Goal: Transaction & Acquisition: Purchase product/service

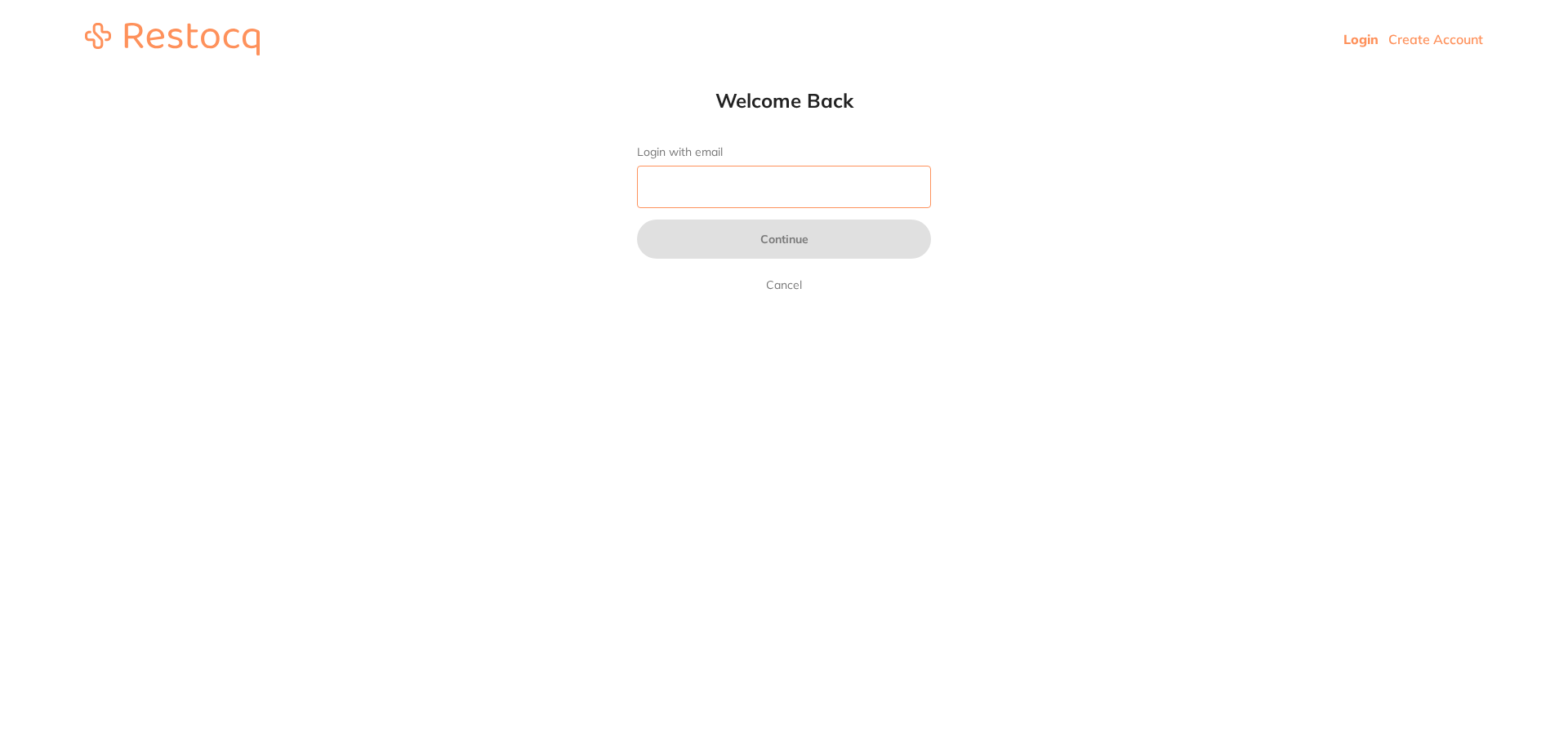
click at [697, 190] on input "Login with email" at bounding box center [784, 187] width 294 height 43
type input "[EMAIL_ADDRESS][DOMAIN_NAME]"
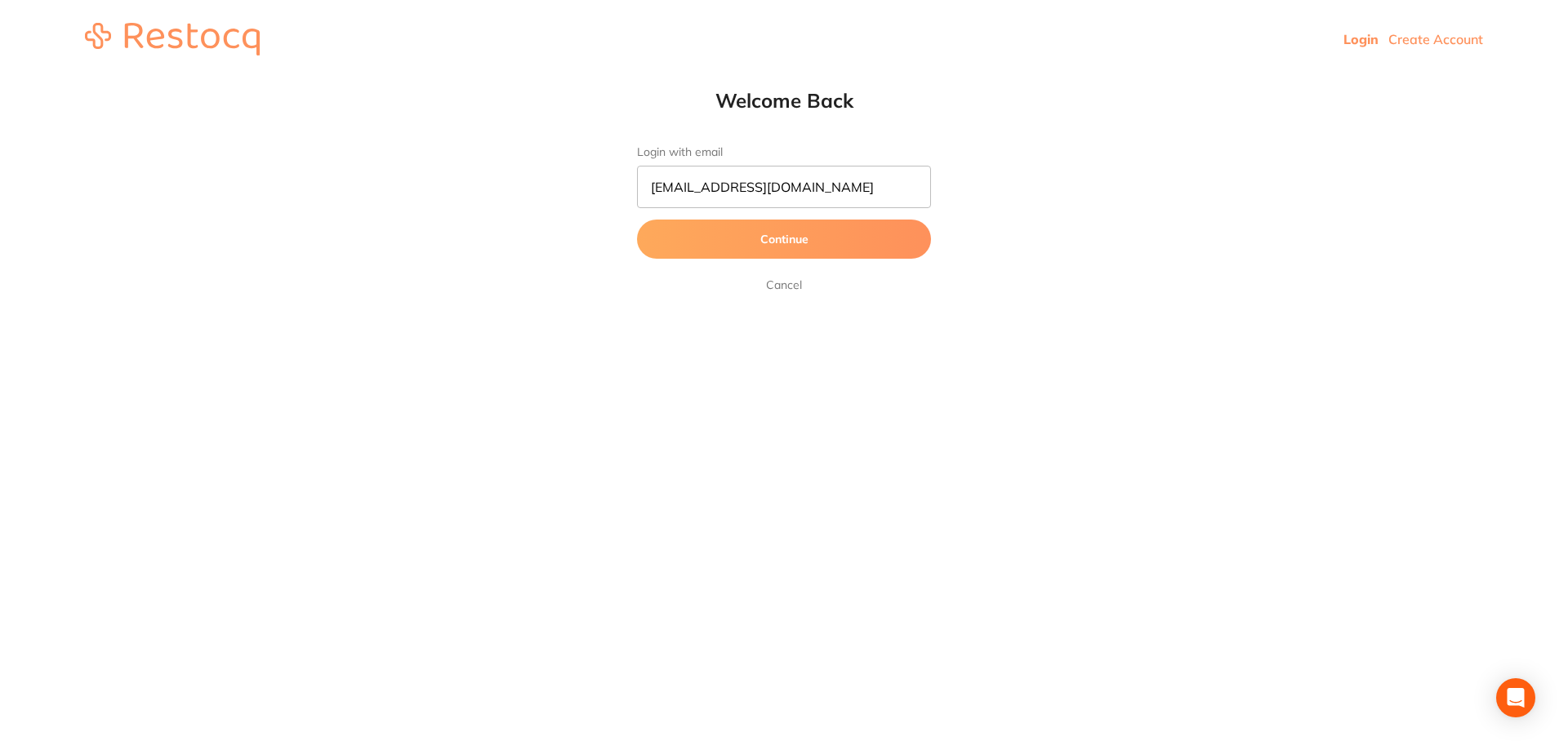
click at [825, 235] on button "Continue" at bounding box center [784, 239] width 294 height 39
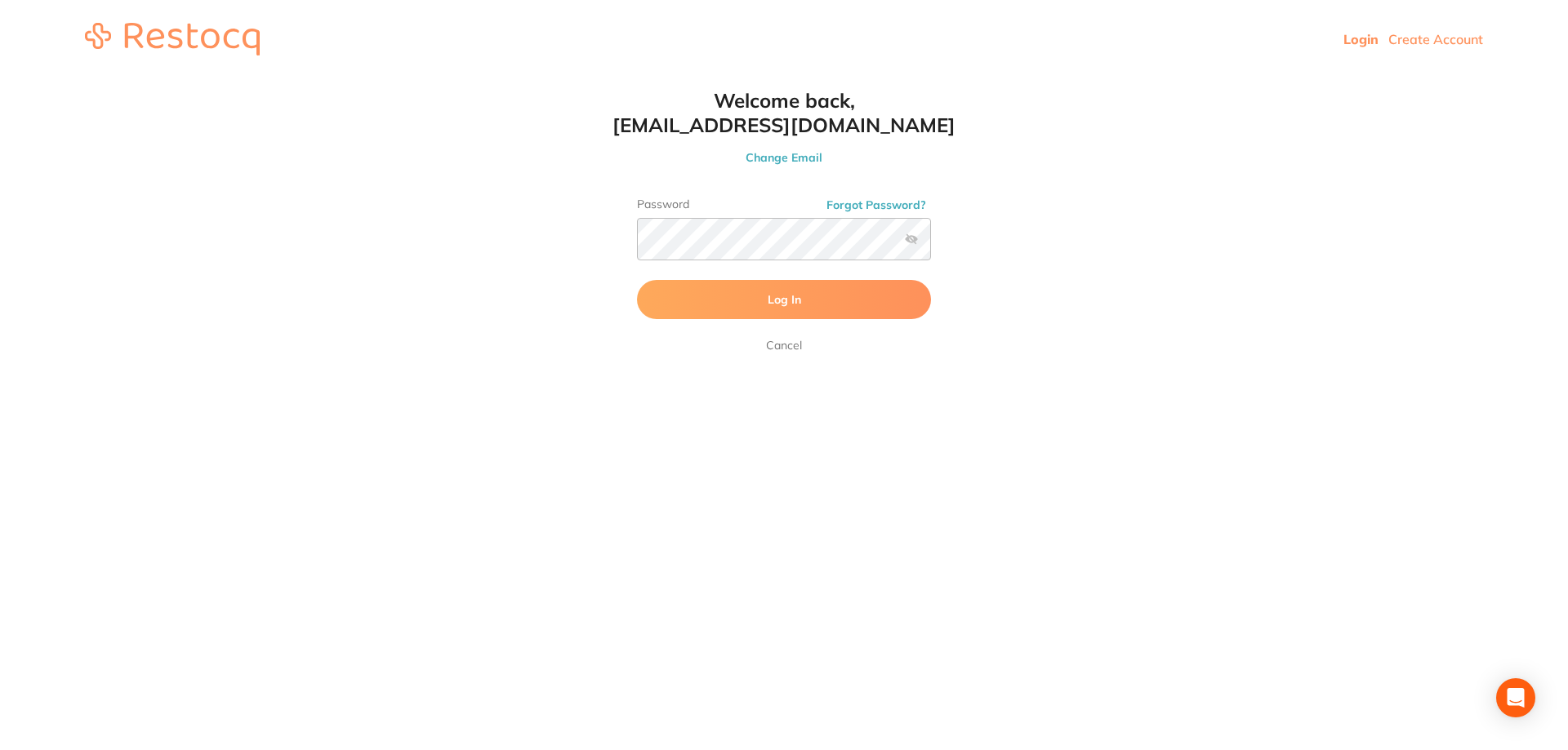
click at [824, 308] on button "Log In" at bounding box center [784, 299] width 294 height 39
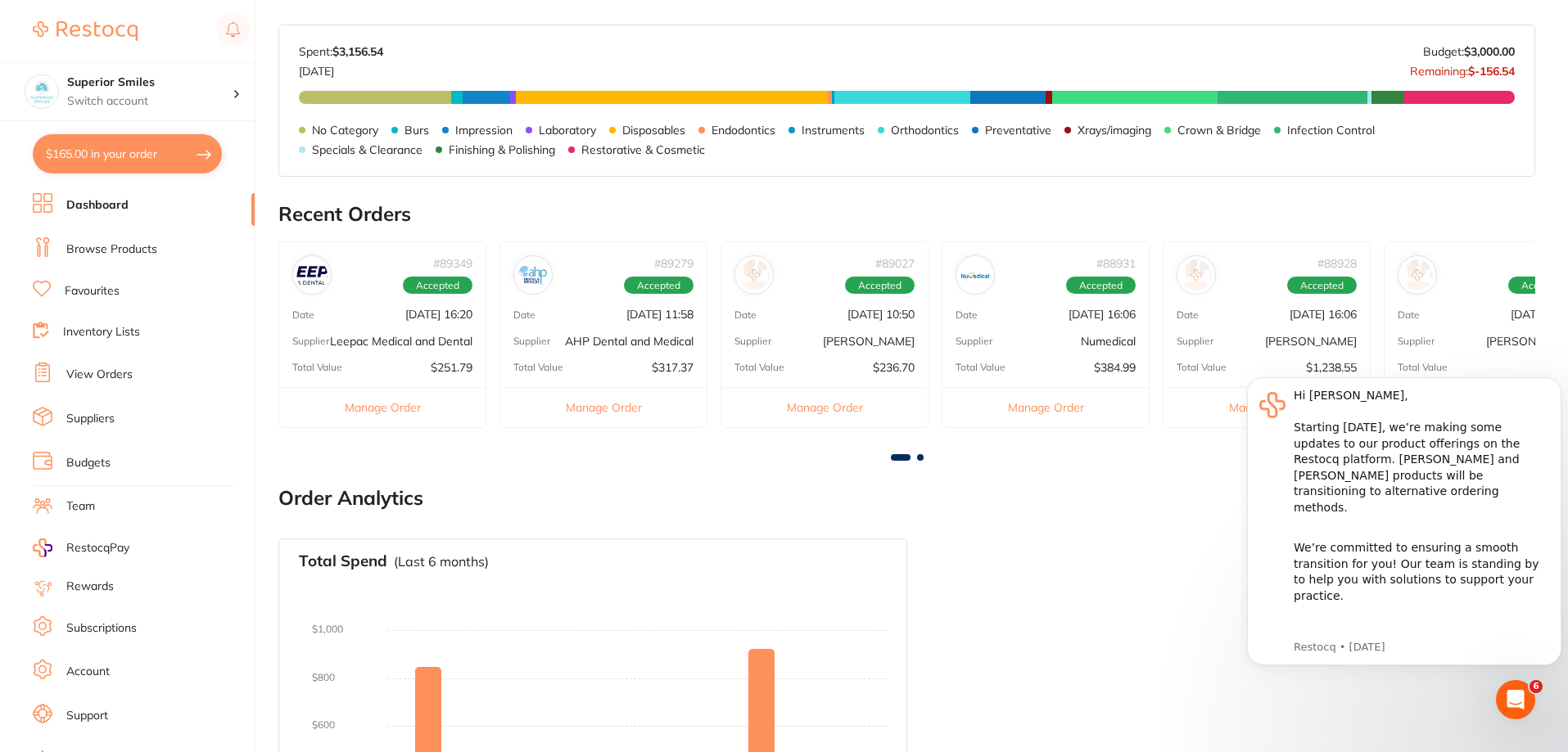
scroll to position [643, 0]
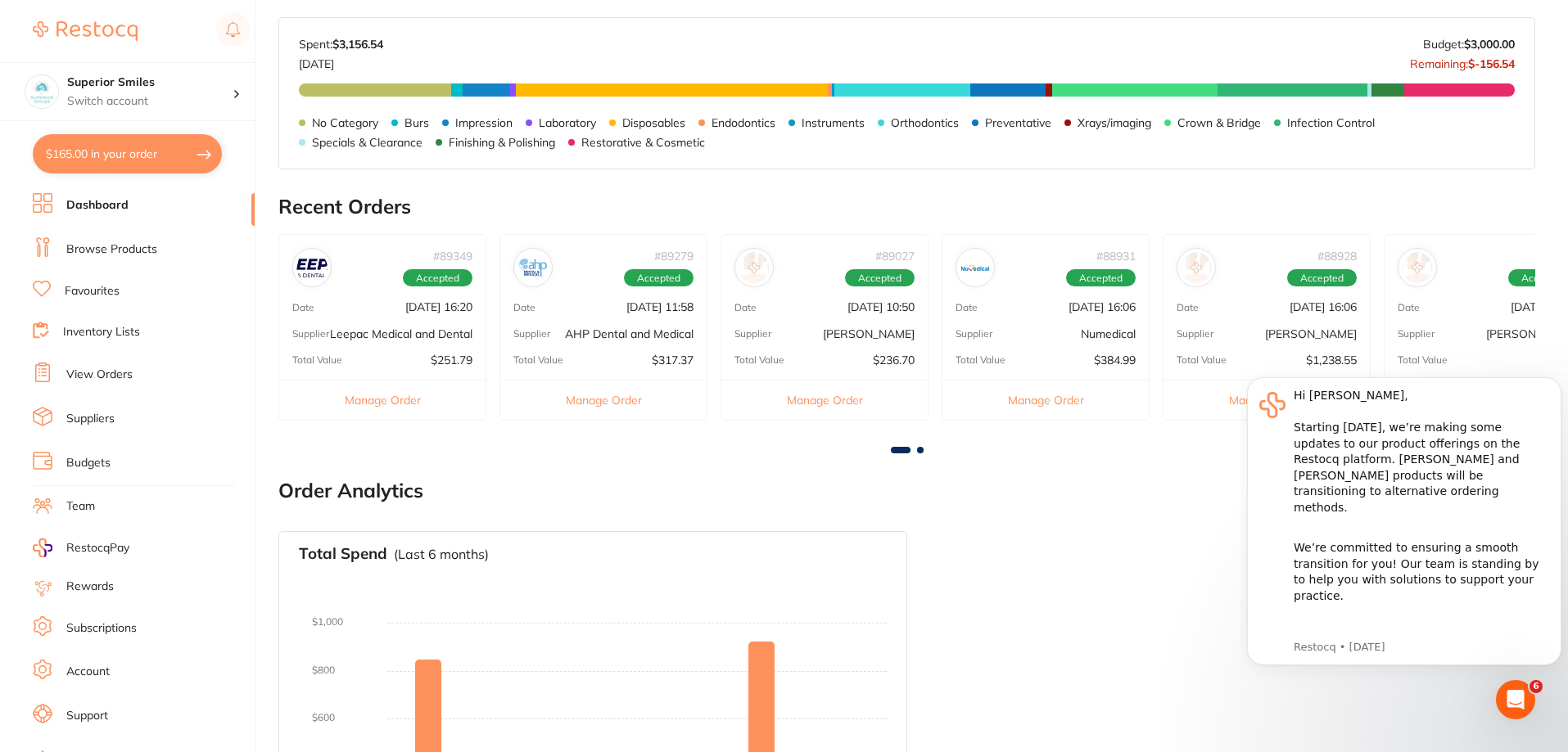
click at [868, 304] on p "[DATE] 10:50" at bounding box center [881, 306] width 67 height 13
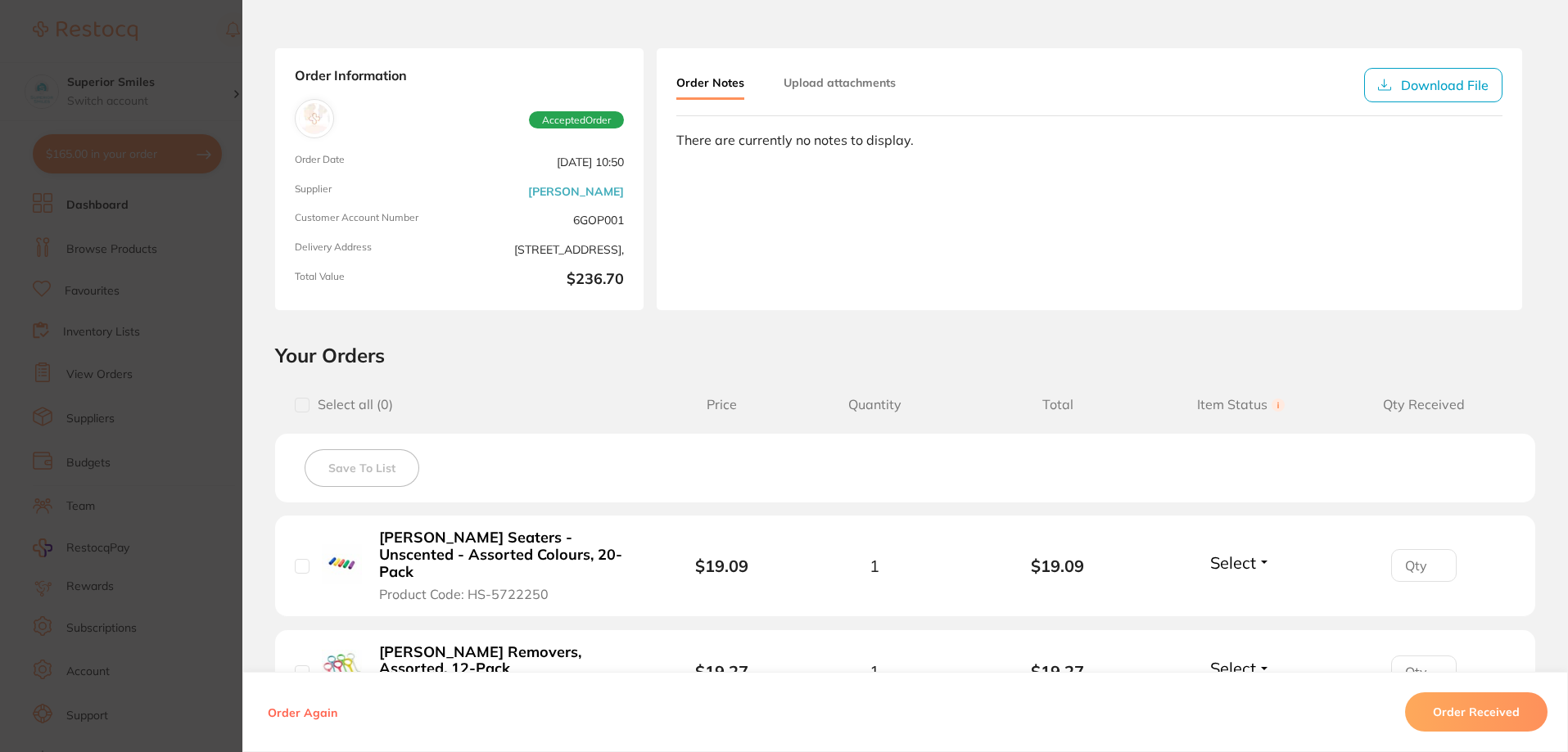
scroll to position [0, 0]
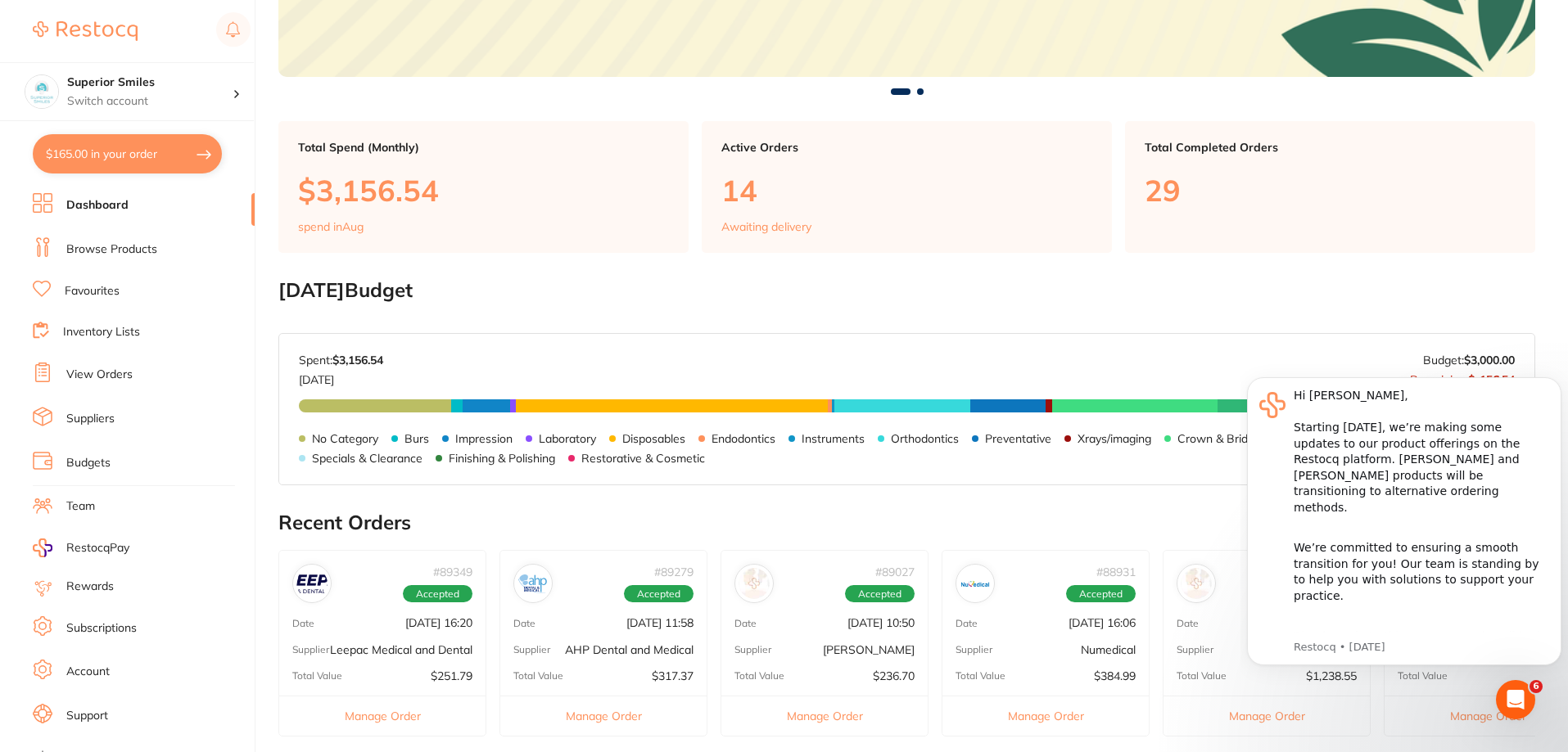
scroll to position [409, 0]
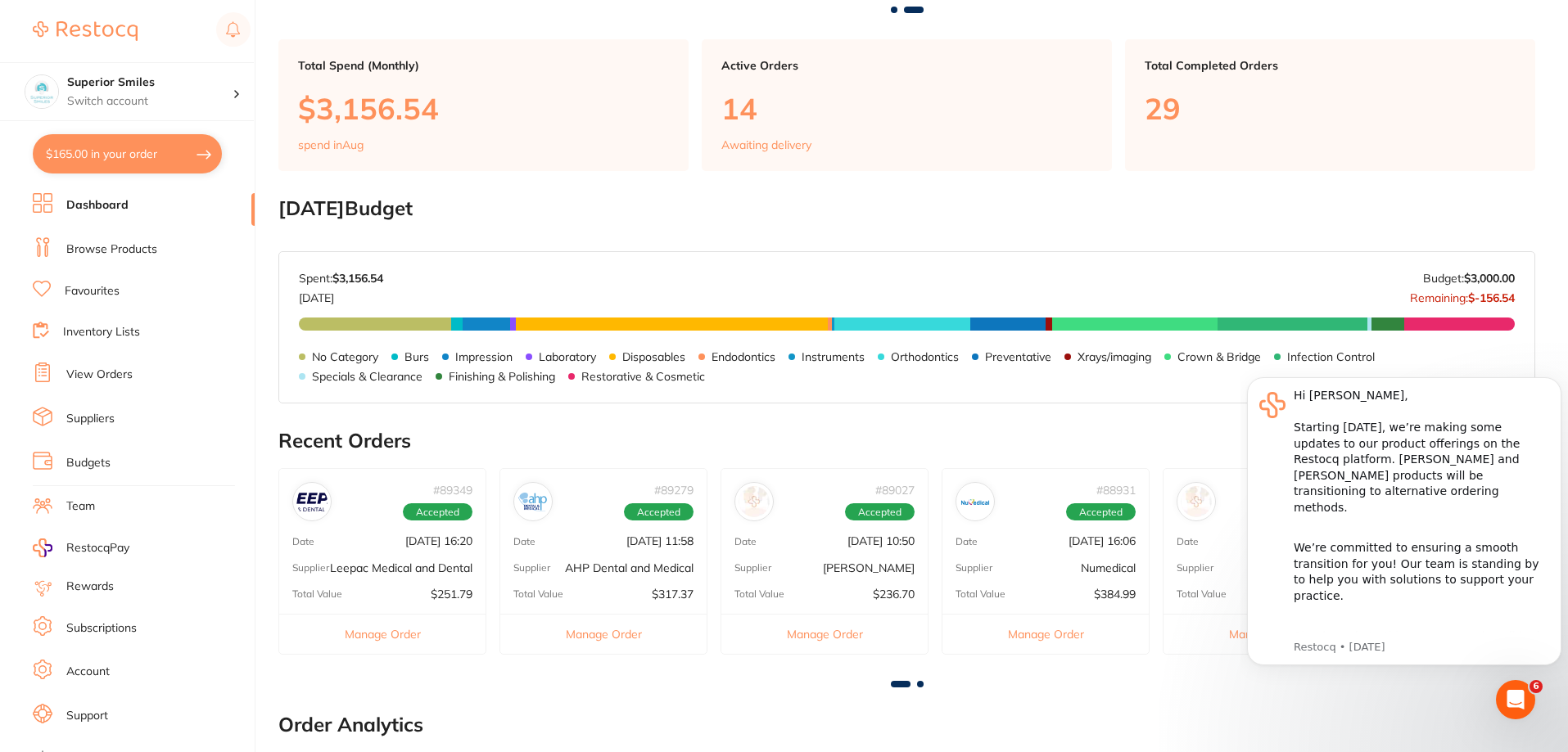
click at [1102, 581] on div "# 88931 Accepted Date [DATE] 16:06 Supplier Numedical Total Value $384.99 Manag…" at bounding box center [1045, 560] width 208 height 186
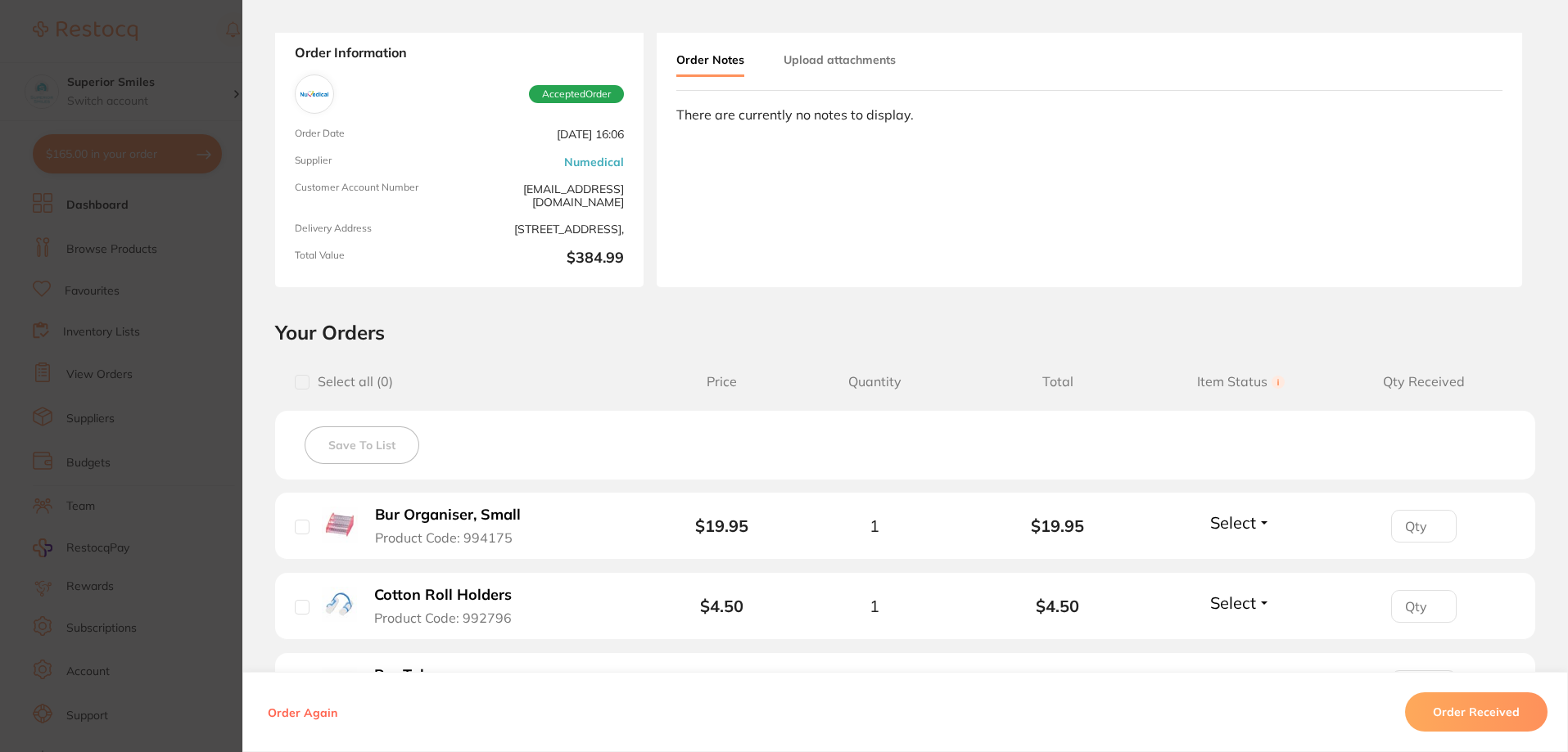
scroll to position [0, 0]
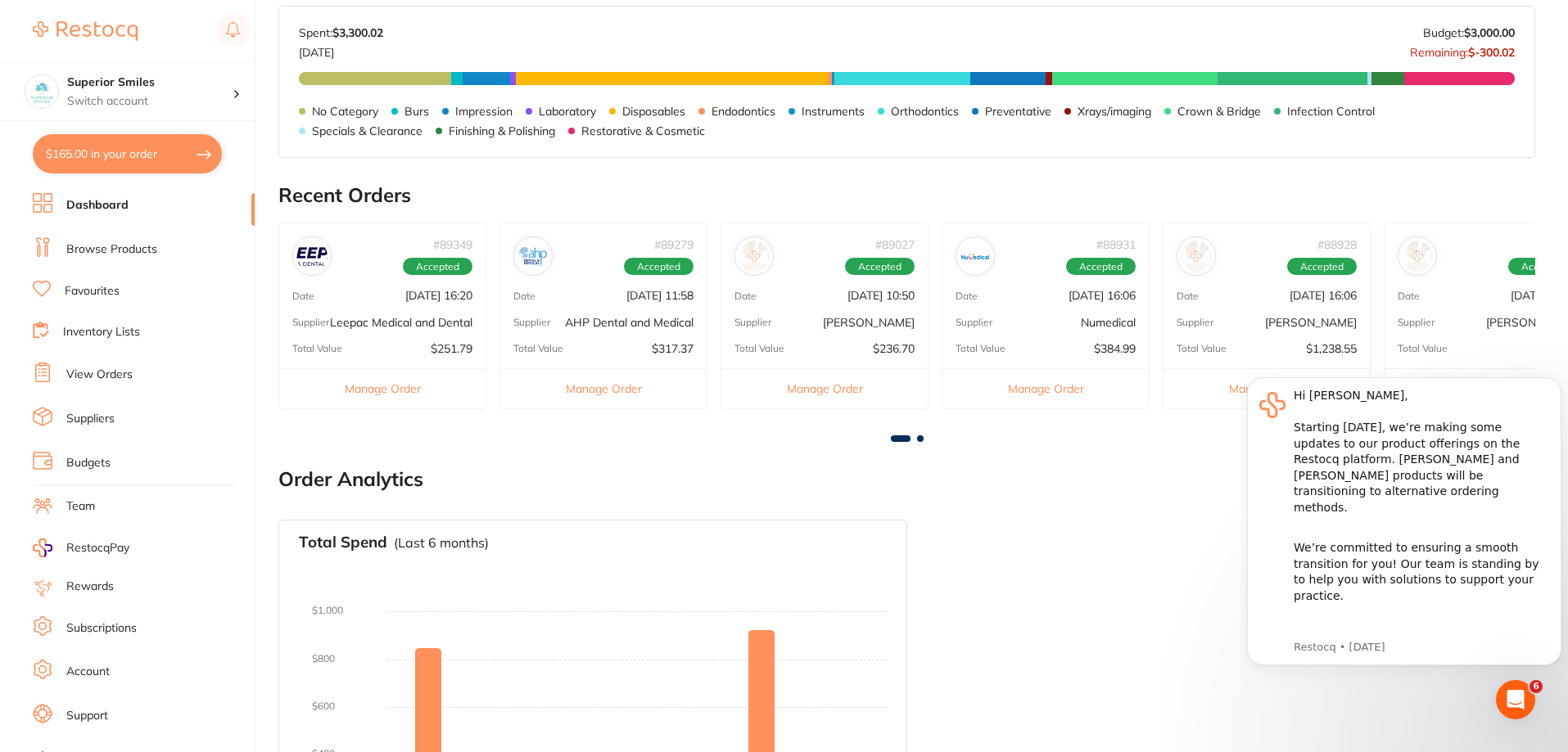
click at [1311, 307] on div "# 88928 Accepted Date [DATE] 16:06 Supplier [PERSON_NAME] Total Value $1,238.55…" at bounding box center [1266, 315] width 208 height 186
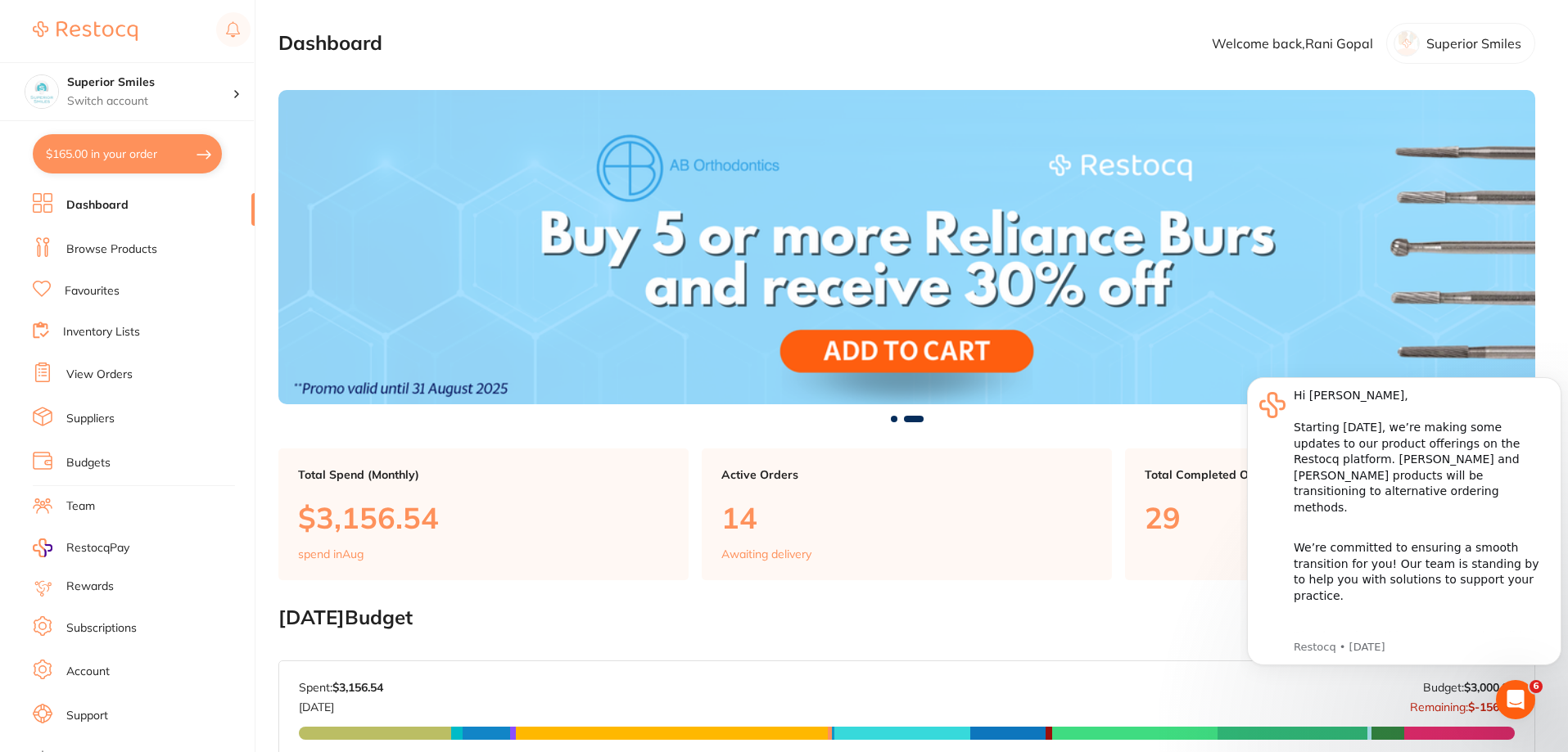
click at [103, 294] on link "Favourites" at bounding box center [92, 291] width 55 height 16
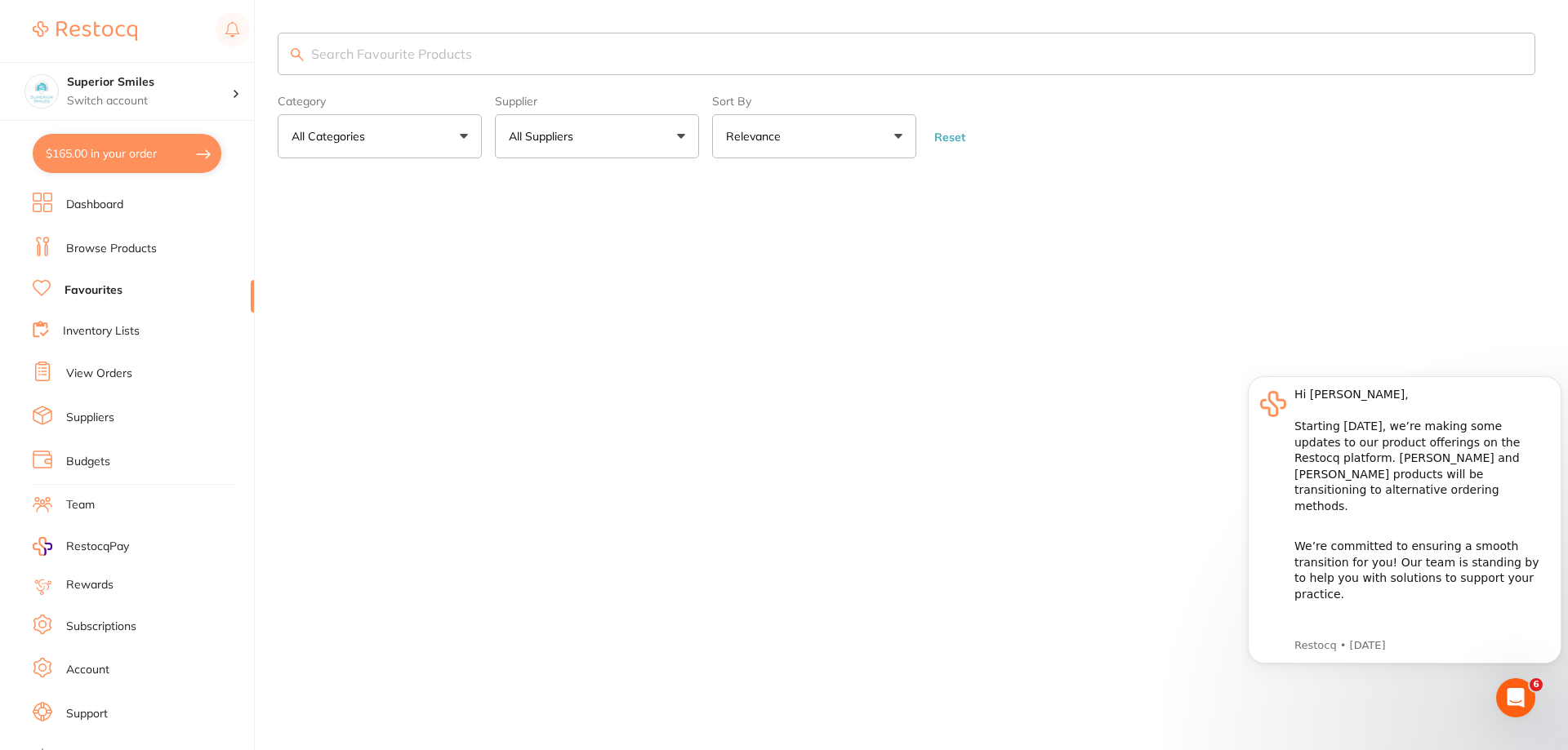
click at [358, 52] on input "search" at bounding box center [906, 54] width 1257 height 43
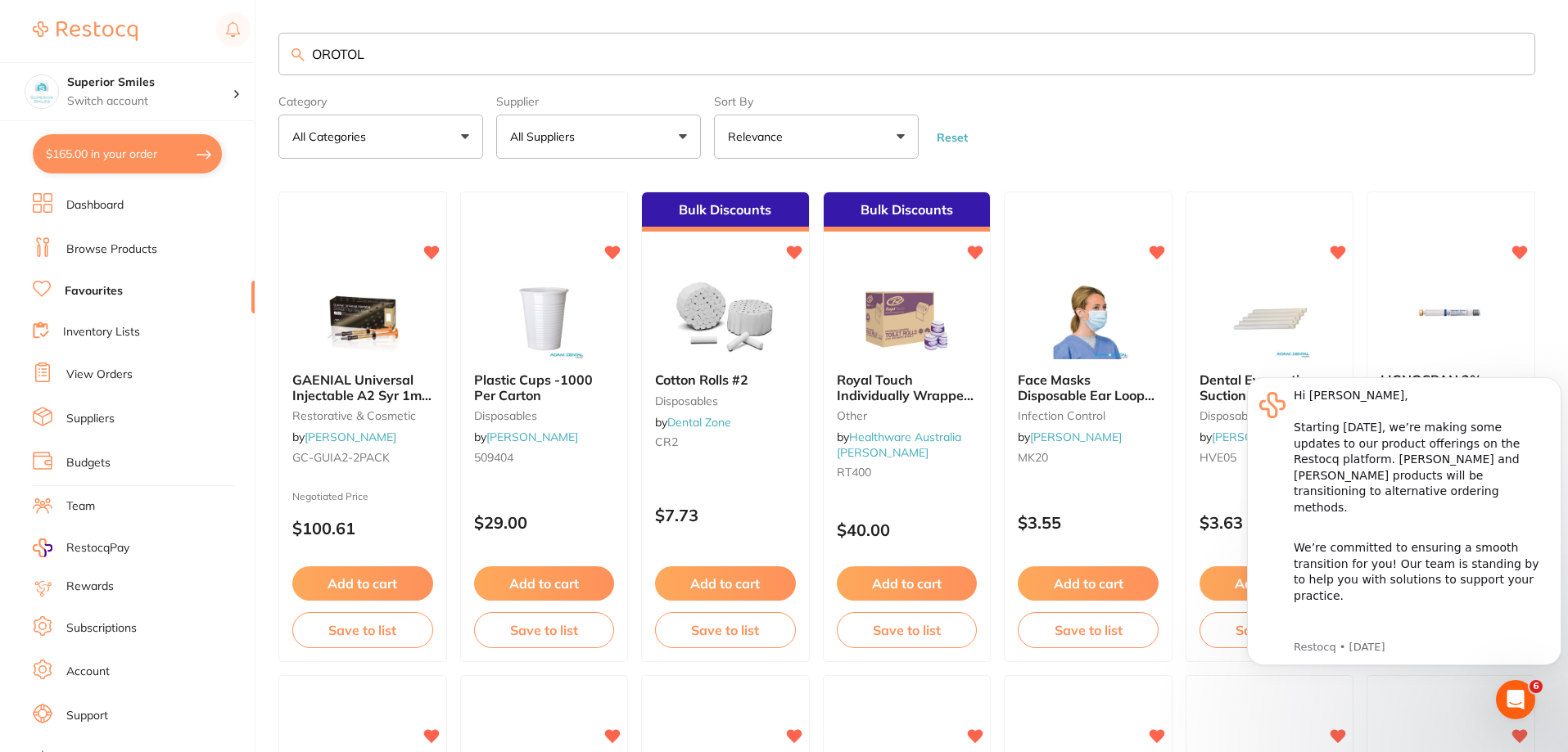
type input "OROTOL"
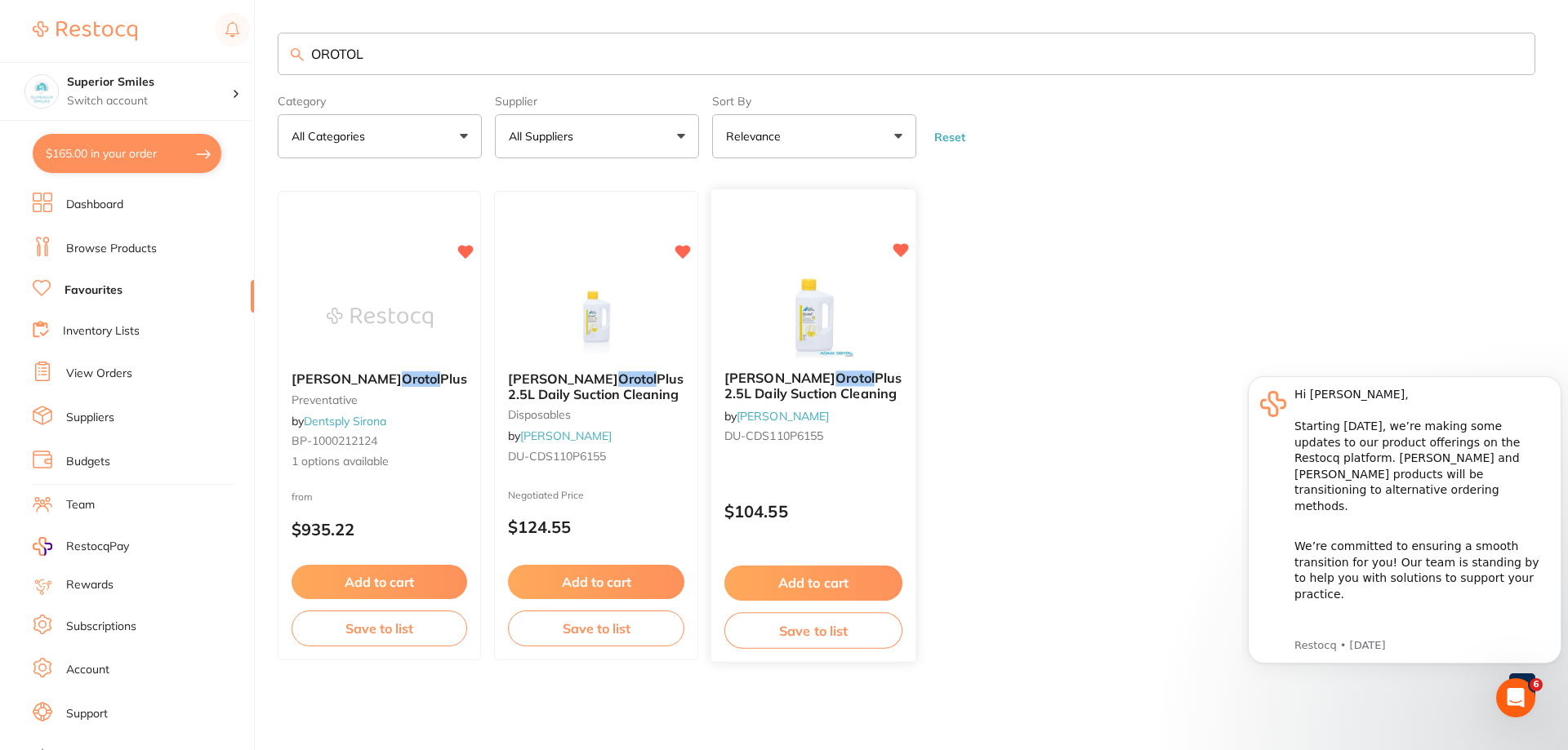
click at [751, 591] on button "Add to cart" at bounding box center [813, 583] width 178 height 35
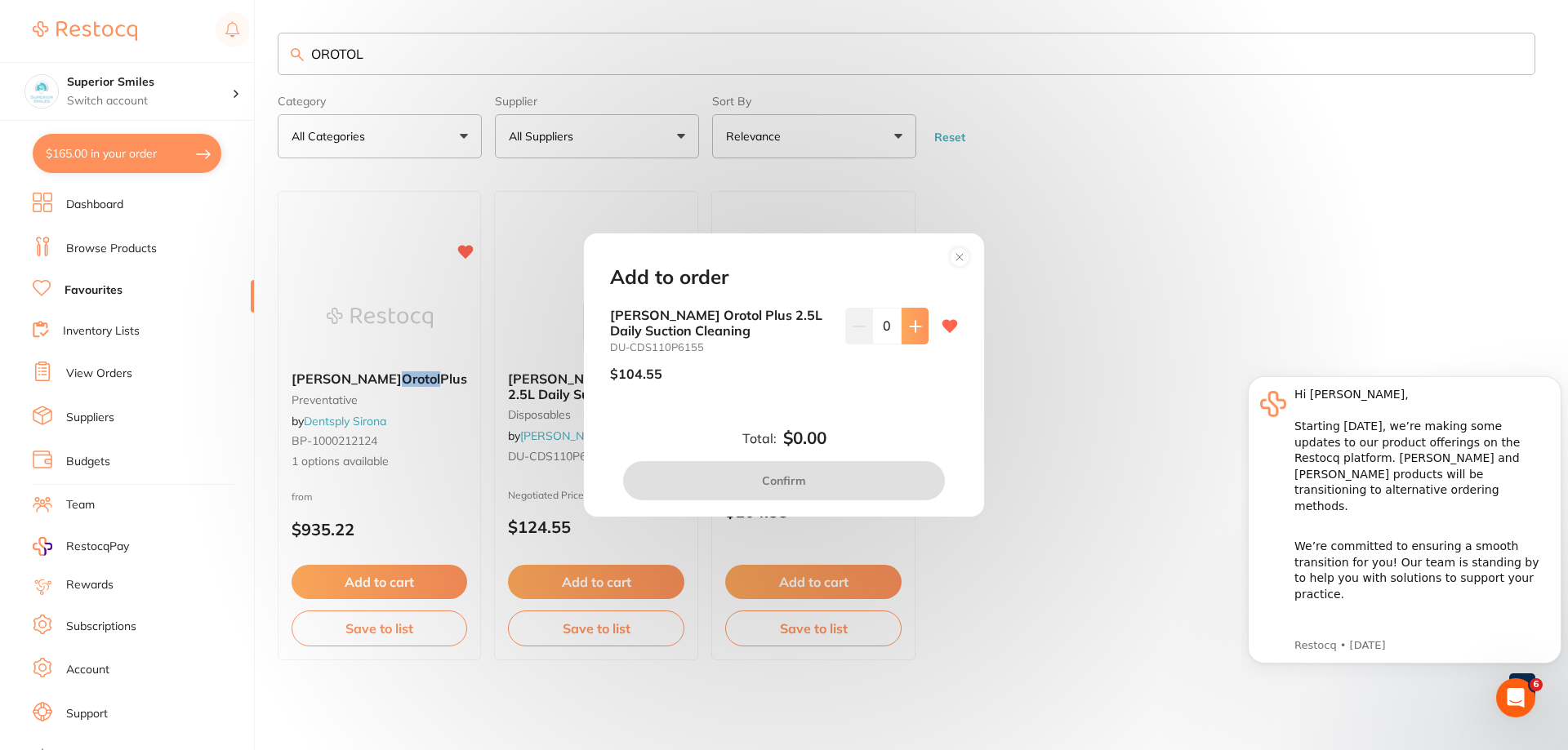
click at [909, 325] on icon at bounding box center [915, 326] width 13 height 13
type input "1"
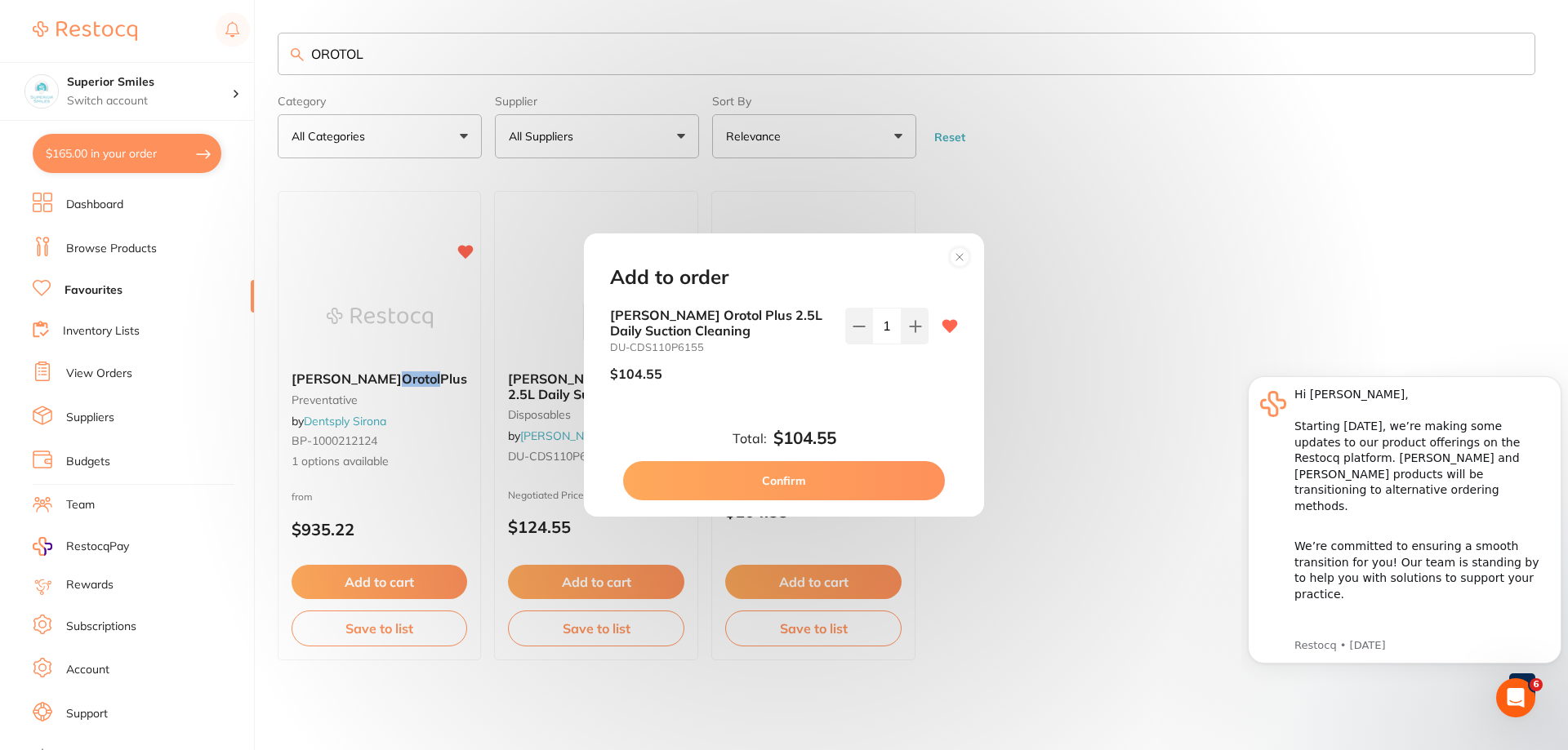
drag, startPoint x: 912, startPoint y: 490, endPoint x: 934, endPoint y: 497, distance: 23.1
click at [913, 490] on button "Confirm" at bounding box center [784, 481] width 322 height 39
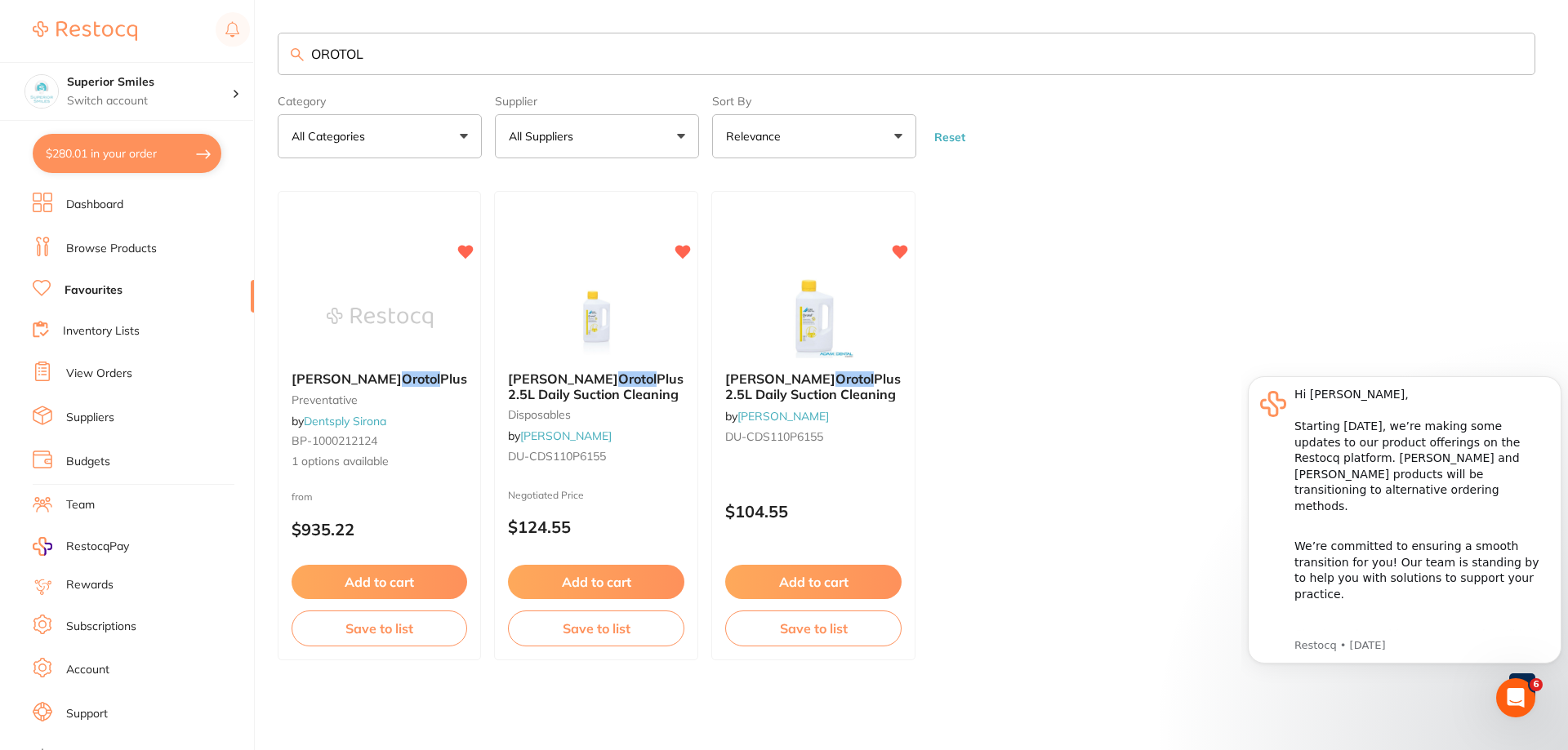
drag, startPoint x: 387, startPoint y: 53, endPoint x: 167, endPoint y: 43, distance: 220.2
click at [167, 43] on div "$280.01 Superior Smiles Switch account Superior Smiles $280.01 in your order Da…" at bounding box center [784, 375] width 1568 height 750
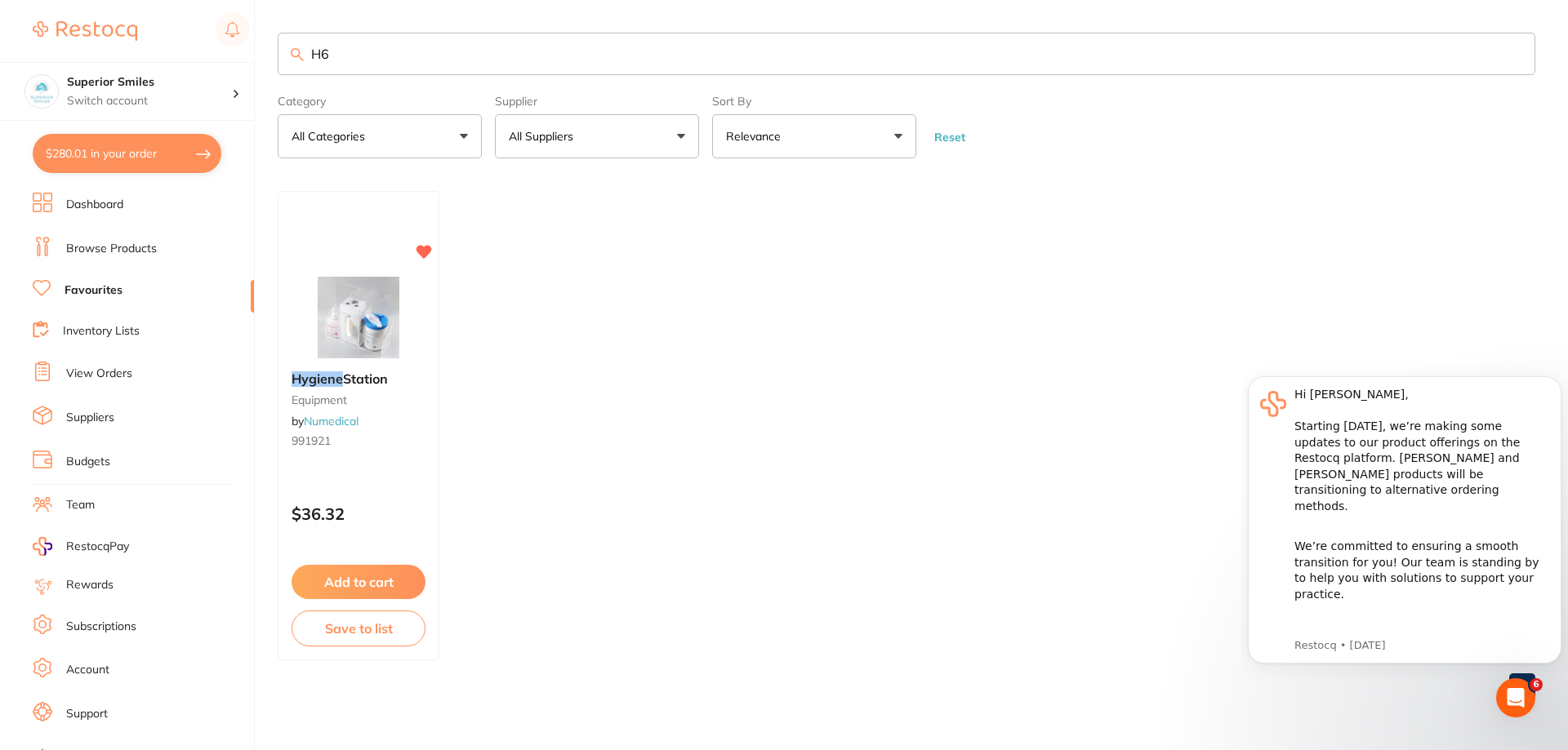
type input "H"
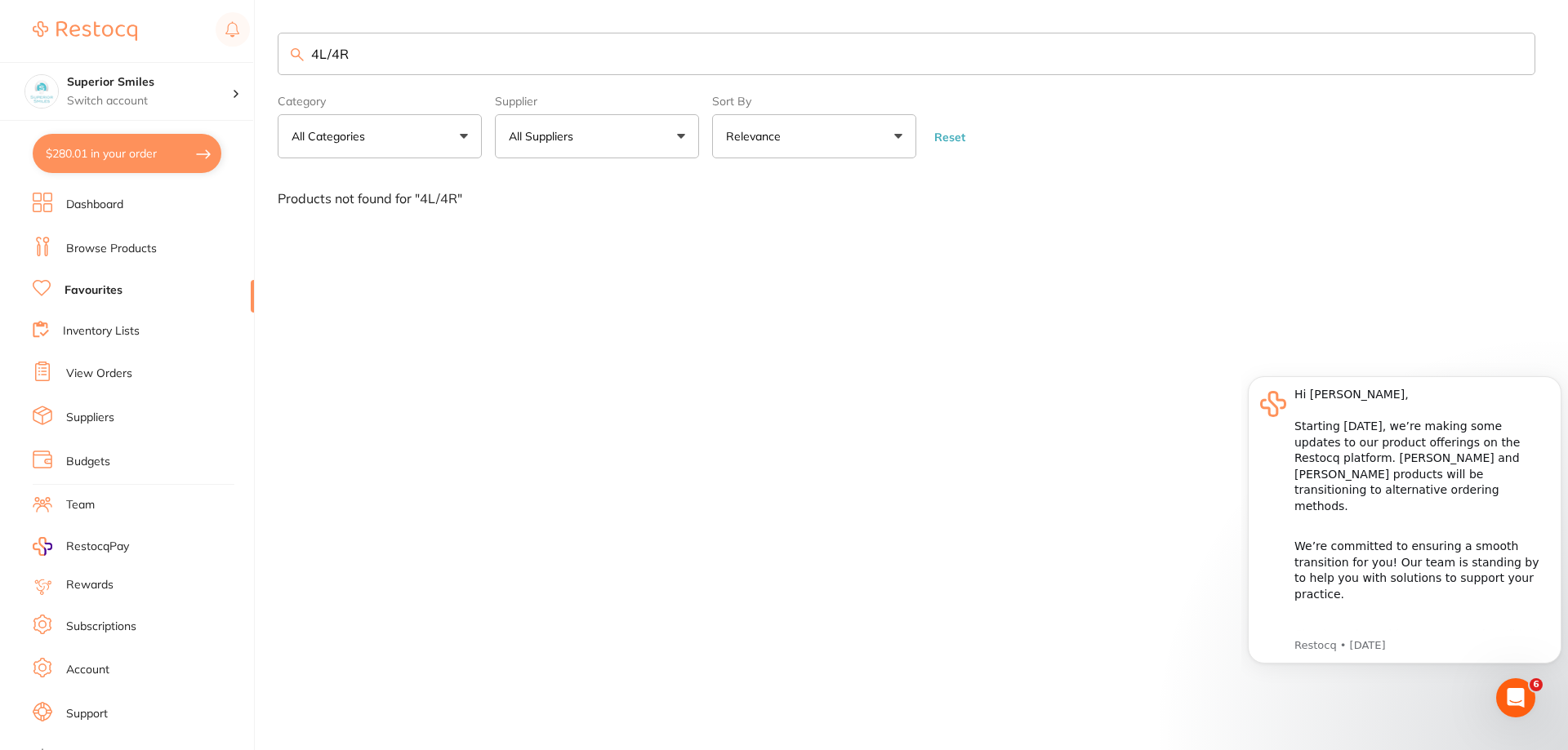
drag, startPoint x: 371, startPoint y: 53, endPoint x: 229, endPoint y: 61, distance: 142.2
click at [229, 61] on div "$280.01 Superior Smiles Switch account Superior Smiles $280.01 in your order Da…" at bounding box center [784, 375] width 1568 height 750
click at [334, 61] on input "4L/4R" at bounding box center [906, 54] width 1257 height 43
click at [334, 59] on input "4L/4R" at bounding box center [906, 54] width 1257 height 43
click at [335, 52] on input "4L/4R" at bounding box center [906, 54] width 1257 height 43
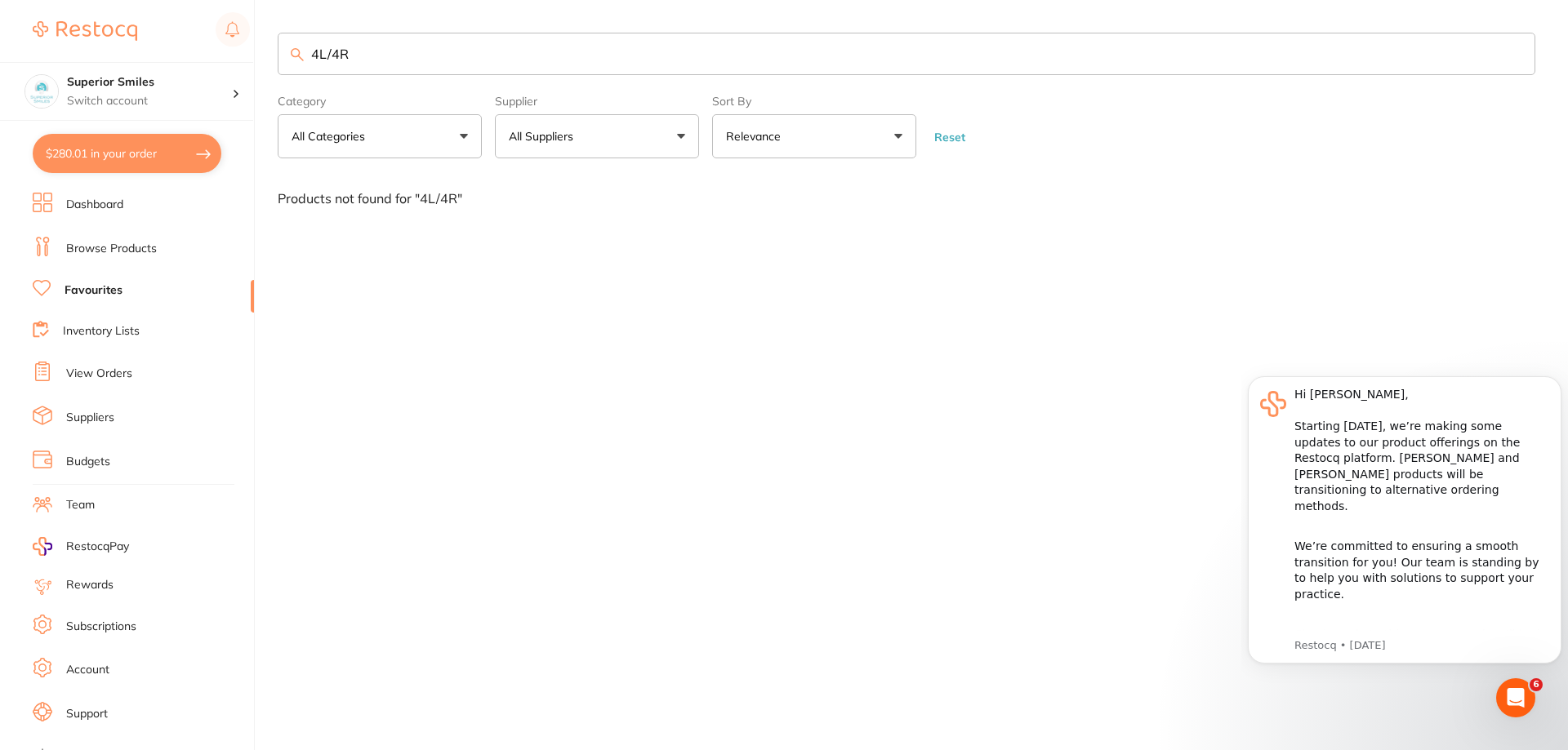
click at [330, 47] on input "4L/4R" at bounding box center [906, 54] width 1257 height 43
drag, startPoint x: 370, startPoint y: 54, endPoint x: 199, endPoint y: 36, distance: 171.9
click at [199, 36] on div "$280.01 Superior Smiles Switch account Superior Smiles $280.01 in your order Da…" at bounding box center [784, 375] width 1568 height 750
type input "UNIVERSAL SCALER"
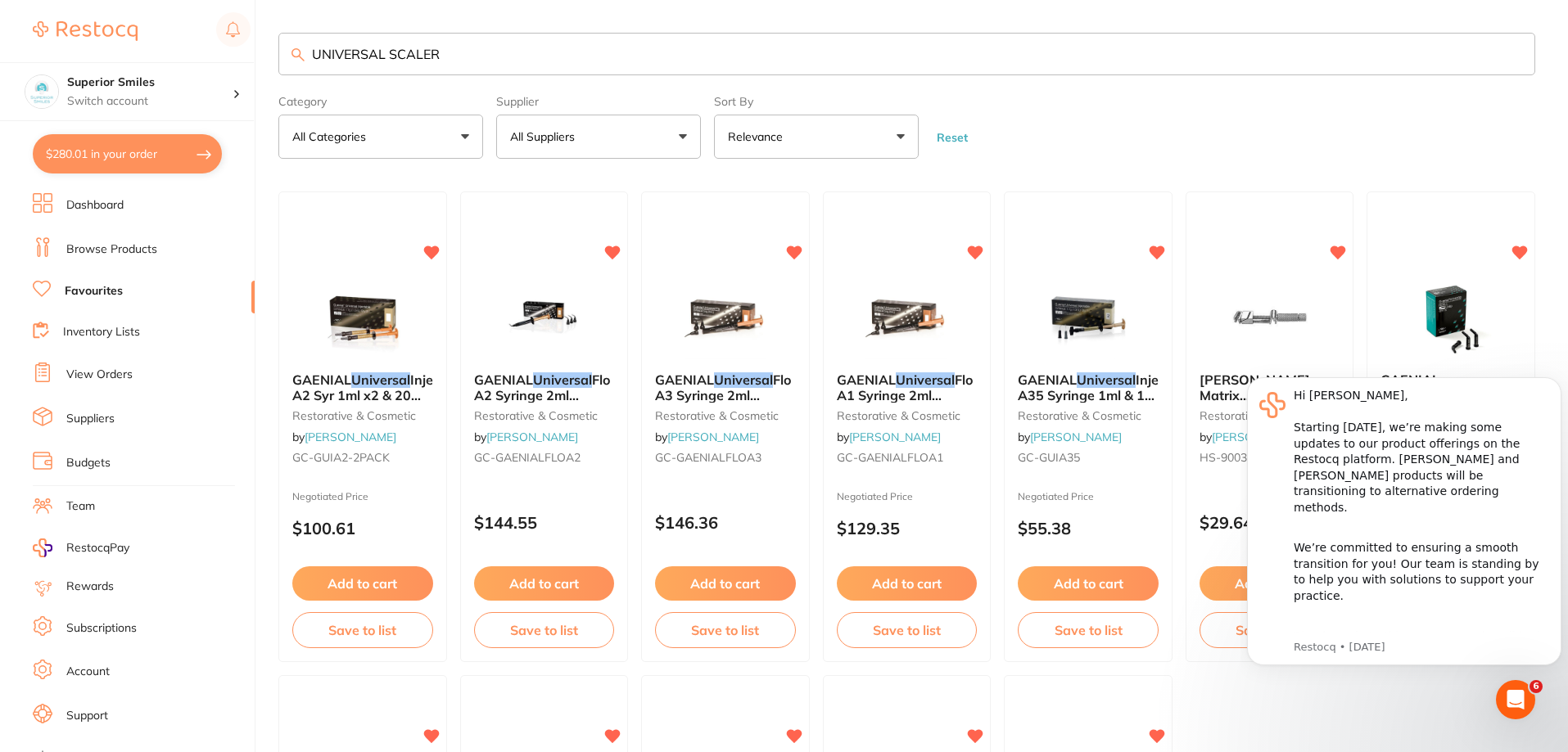
drag, startPoint x: 485, startPoint y: 52, endPoint x: 9, endPoint y: 37, distance: 476.2
click at [9, 37] on div "$280.01 Superior Smiles Switch account Superior Smiles $280.01 in your order Da…" at bounding box center [784, 376] width 1568 height 752
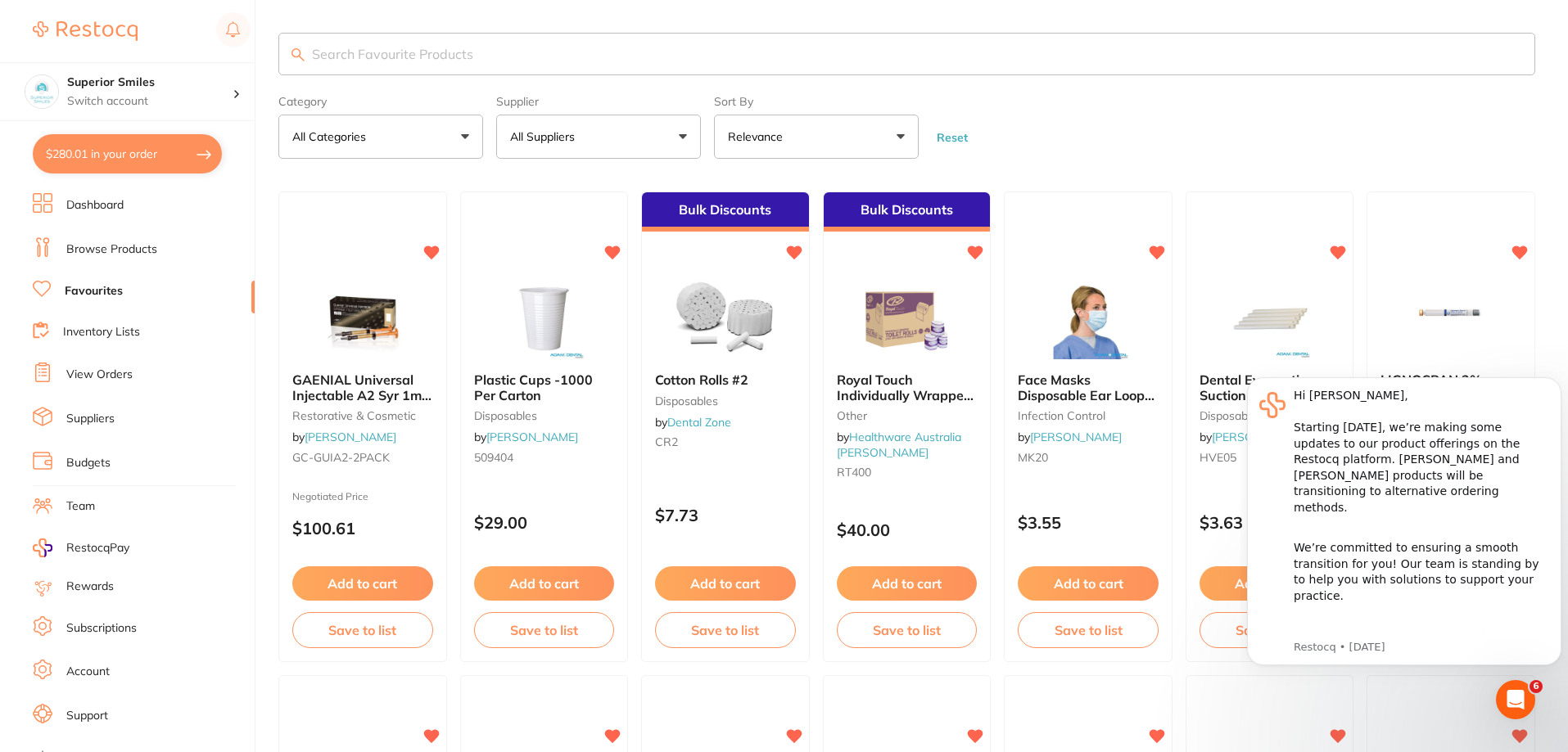
click at [429, 51] on input "search" at bounding box center [906, 54] width 1257 height 43
type input "4L-4R"
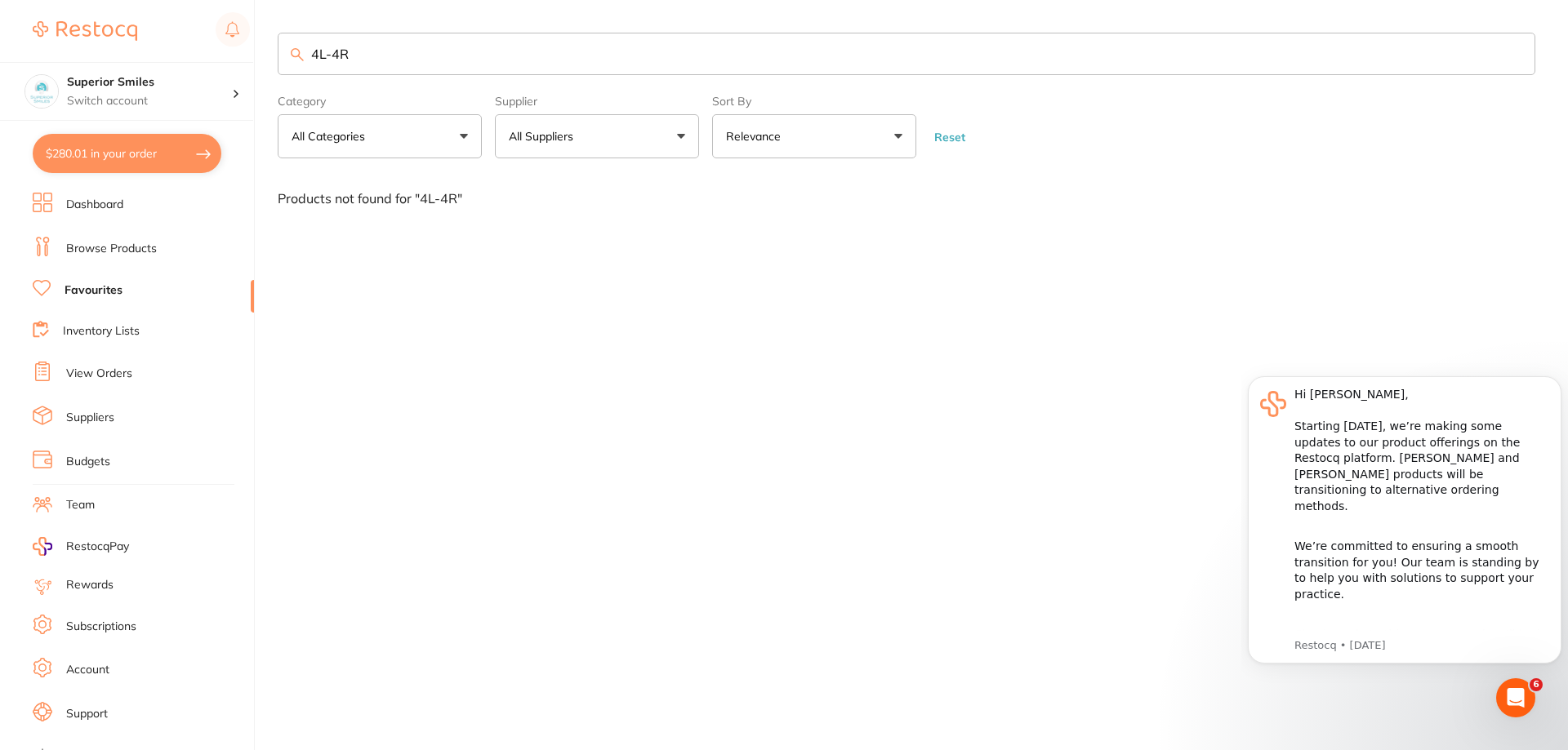
click at [669, 125] on button "All Suppliers" at bounding box center [597, 137] width 204 height 44
click at [672, 126] on button "All Suppliers" at bounding box center [597, 137] width 204 height 44
click at [632, 130] on button "All Suppliers" at bounding box center [597, 137] width 204 height 44
type input "mayfair"
click at [621, 193] on input "mayfair" at bounding box center [597, 185] width 204 height 41
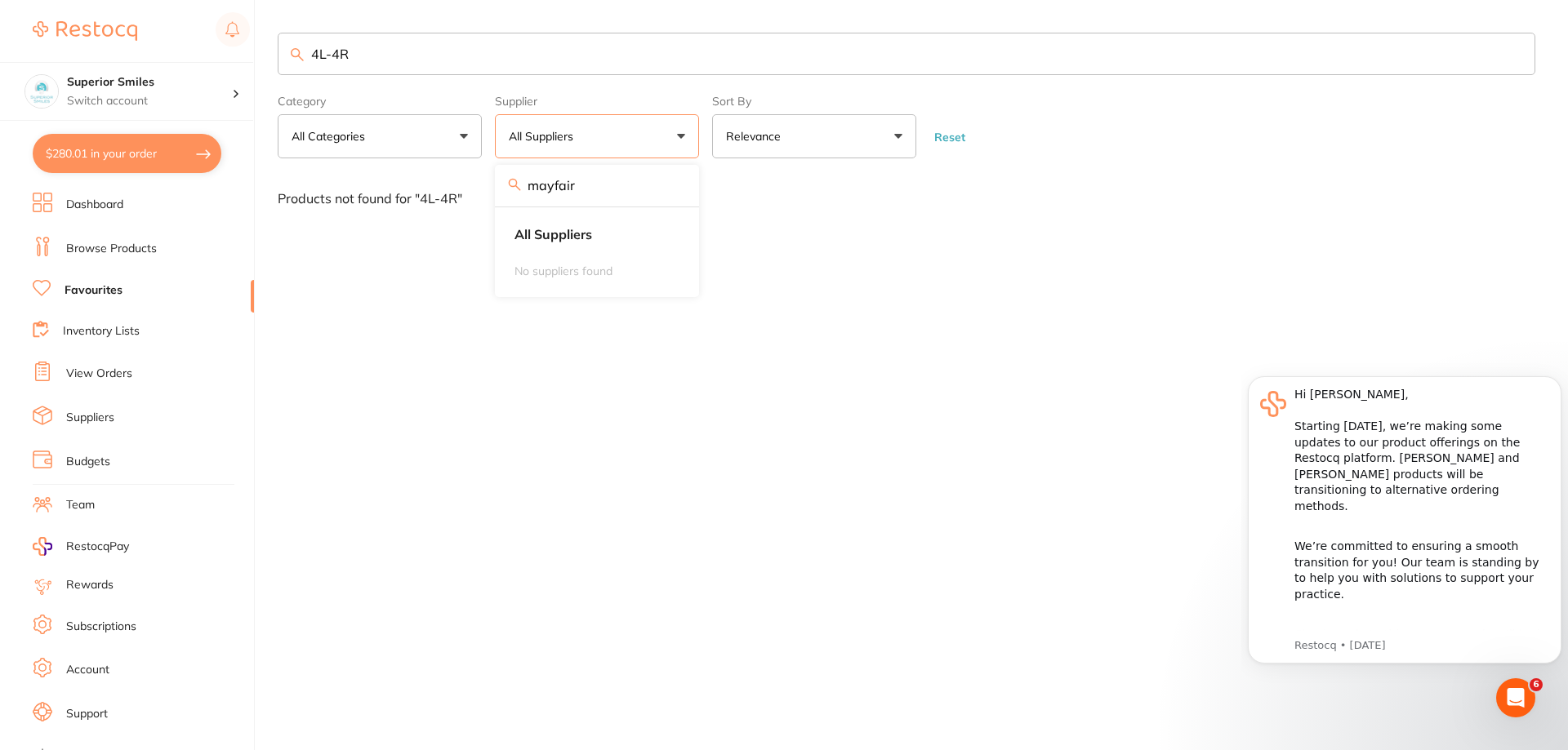
click at [277, 114] on button "All Categories" at bounding box center [379, 137] width 204 height 44
click at [362, 48] on input "4L-4R" at bounding box center [906, 54] width 1257 height 43
drag, startPoint x: 364, startPoint y: 56, endPoint x: 249, endPoint y: 66, distance: 115.4
click at [249, 66] on div "$280.01 Superior Smiles Switch account Superior Smiles $280.01 in your order Da…" at bounding box center [784, 375] width 1568 height 750
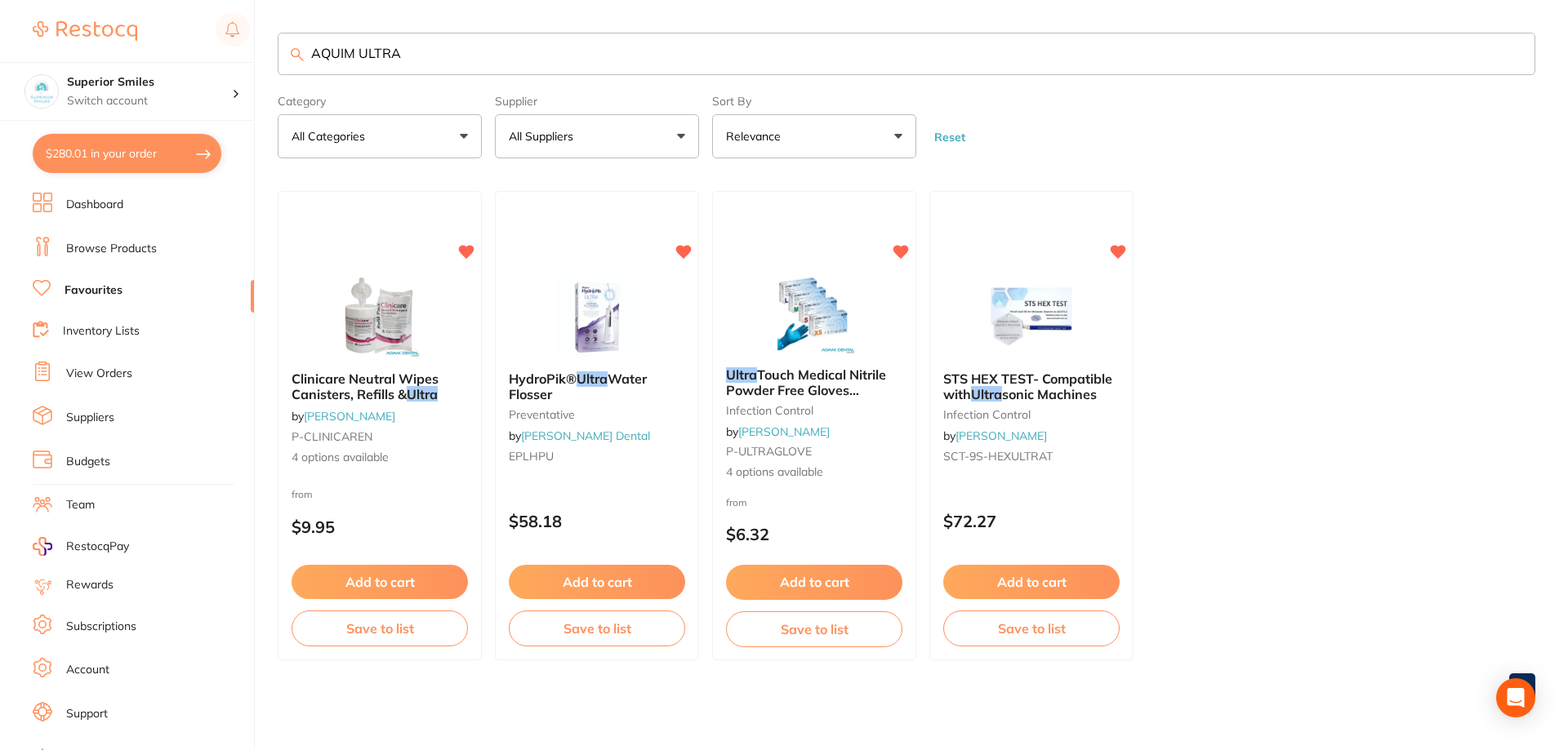
click at [350, 57] on input "AQUIM ULTRA" at bounding box center [906, 54] width 1257 height 43
click at [344, 54] on input "AQUIM ULTRA" at bounding box center [906, 54] width 1257 height 43
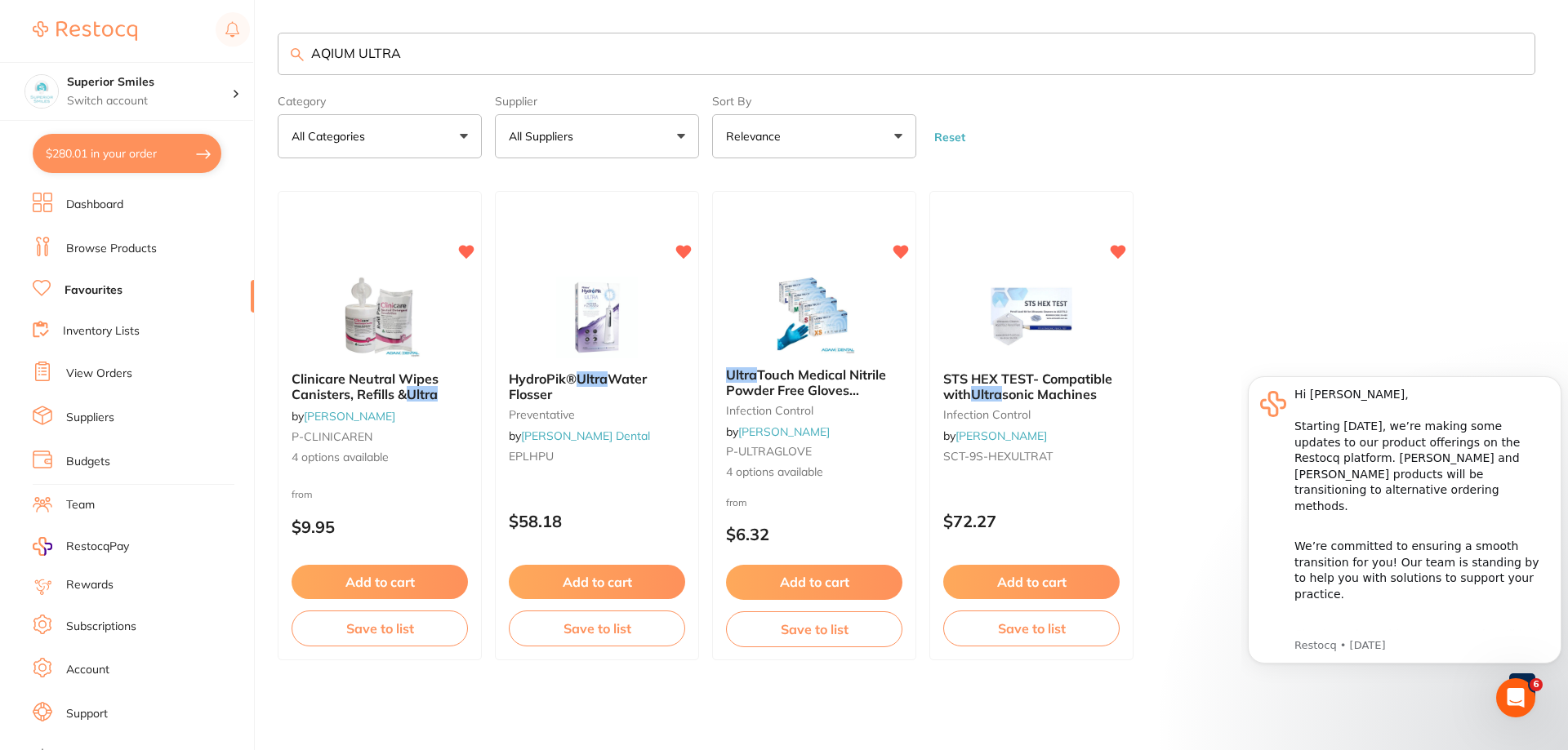
click at [423, 56] on input "AQIUM ULTRA" at bounding box center [906, 54] width 1257 height 43
drag, startPoint x: 444, startPoint y: 66, endPoint x: 139, endPoint y: 29, distance: 307.2
click at [143, 31] on div "$280.01 Superior Smiles Switch account Superior Smiles $280.01 in your order Da…" at bounding box center [784, 375] width 1568 height 750
type input "S"
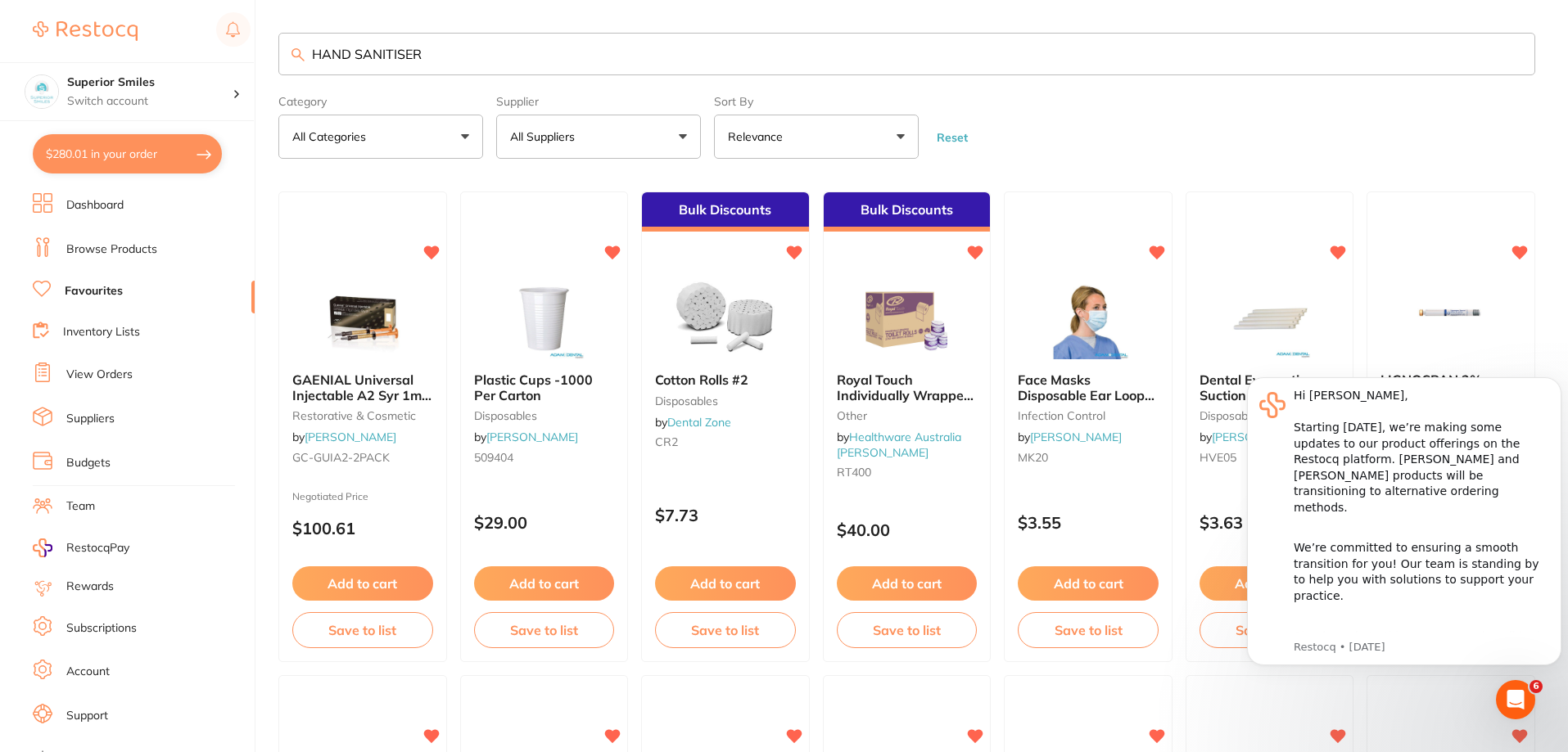
type input "HAND SANITISER"
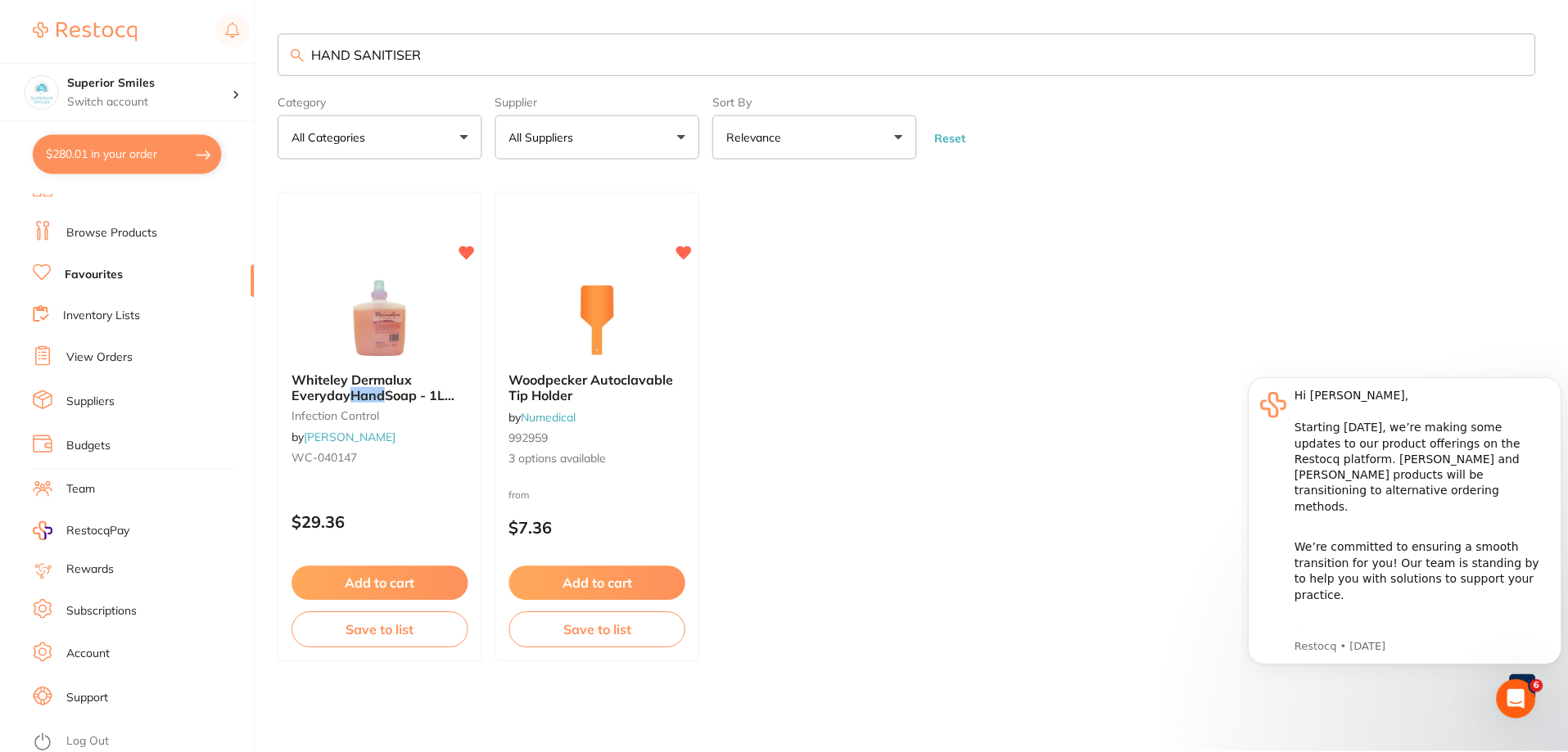
scroll to position [21, 0]
click at [100, 205] on ul "Dashboard Browse Products Favourites Inventory Lists View Orders Suppliers Budg…" at bounding box center [143, 454] width 222 height 565
click at [109, 220] on link "Browse Products" at bounding box center [111, 228] width 91 height 16
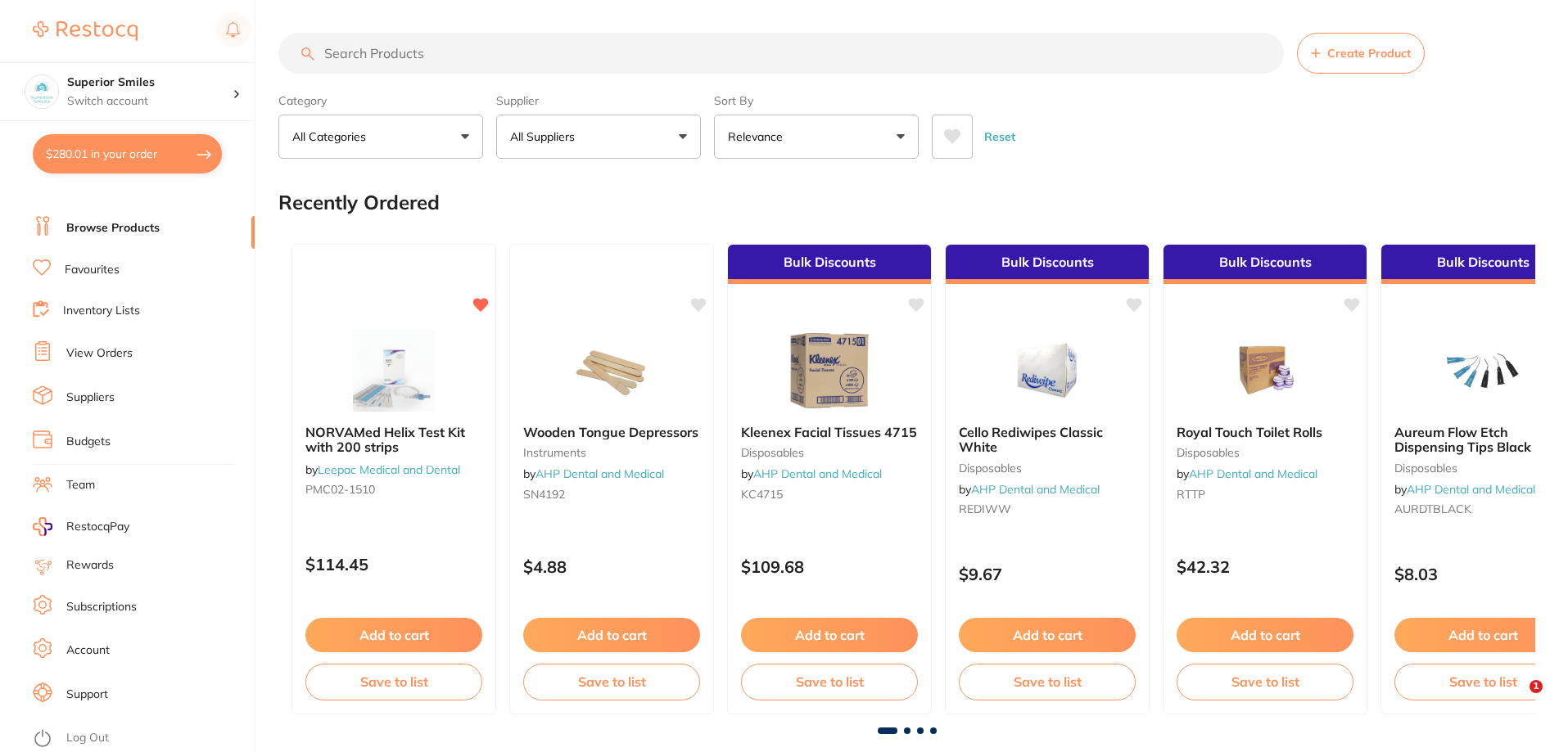
click at [467, 139] on button "All Categories" at bounding box center [380, 137] width 205 height 44
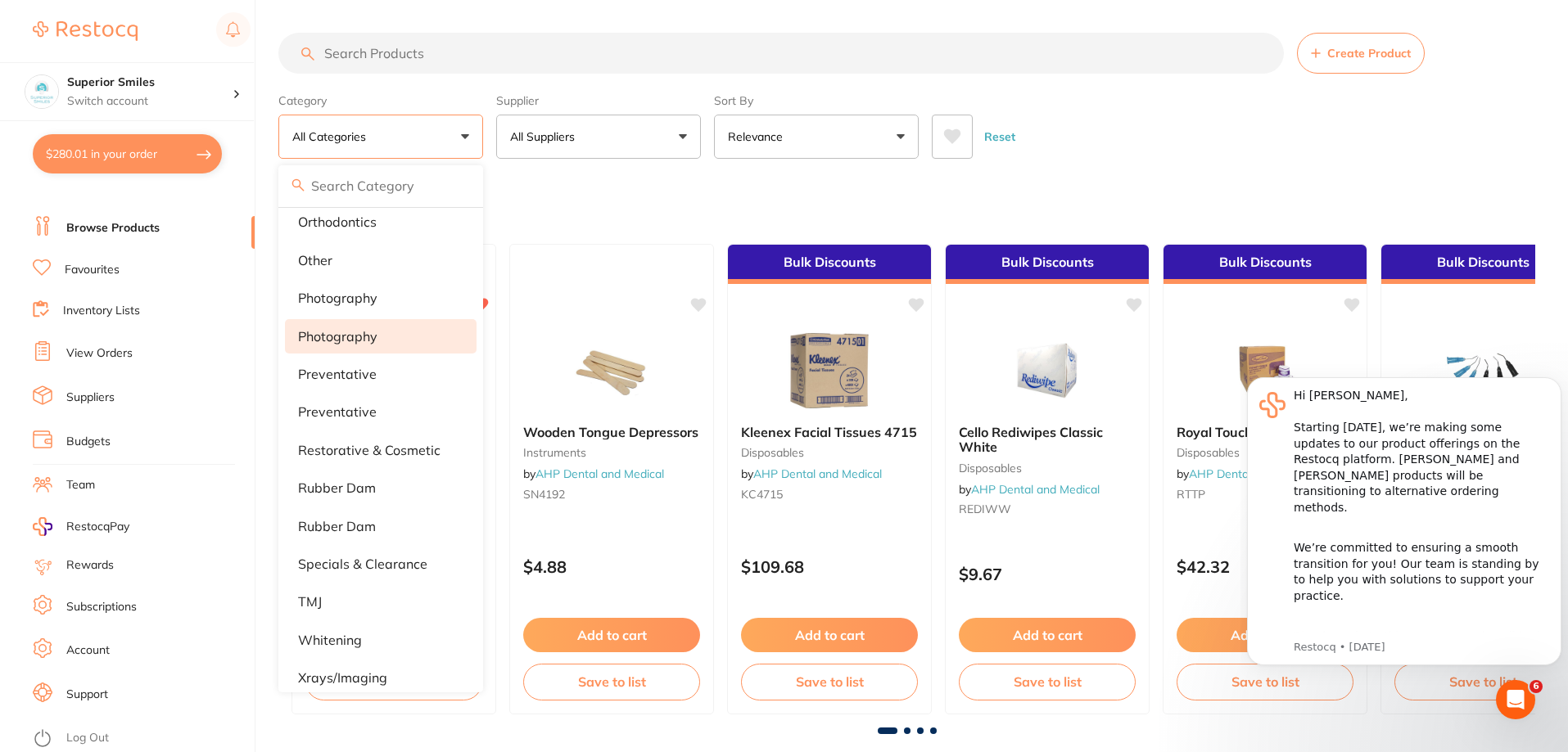
scroll to position [1359, 0]
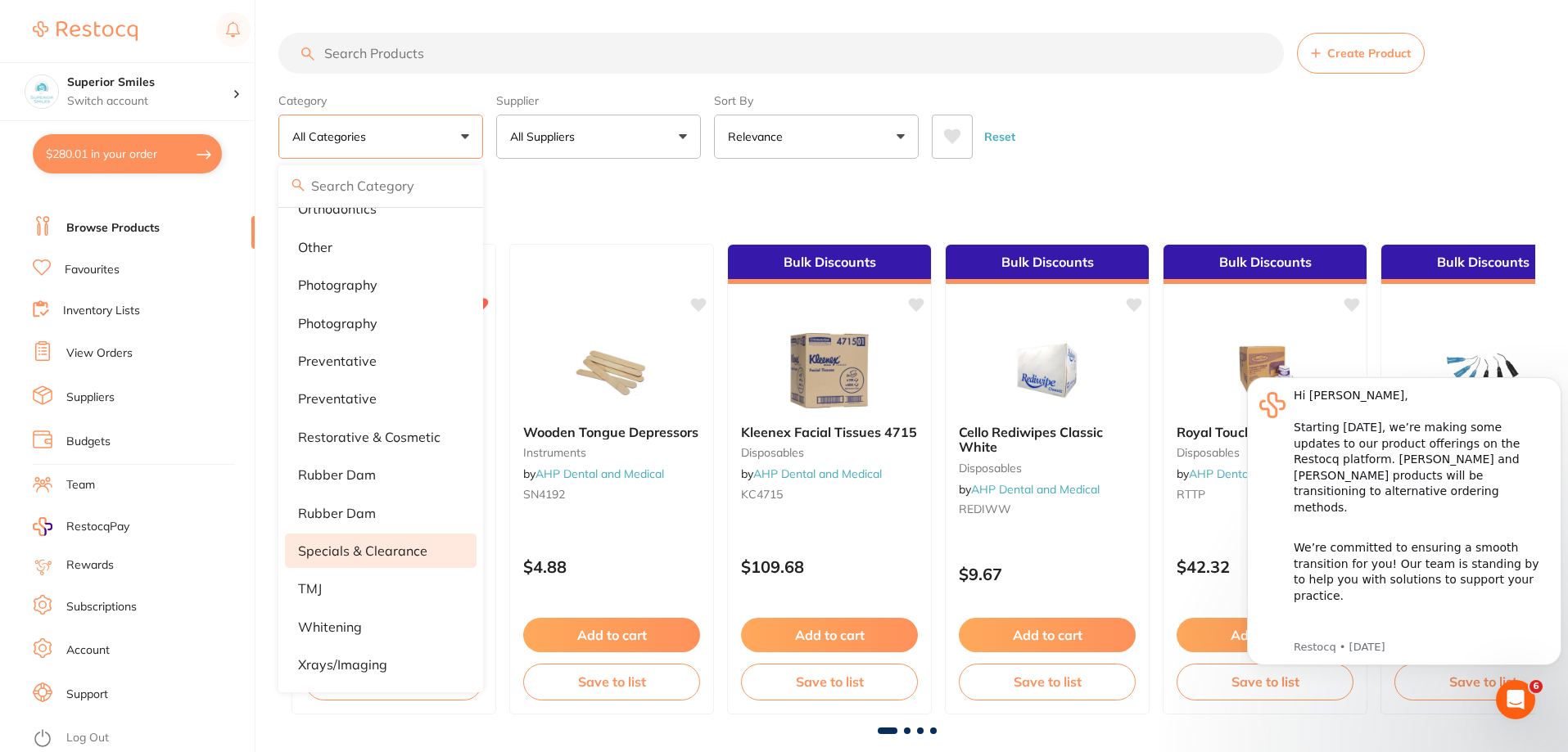
click at [326, 556] on li "specials & clearance" at bounding box center [381, 551] width 192 height 34
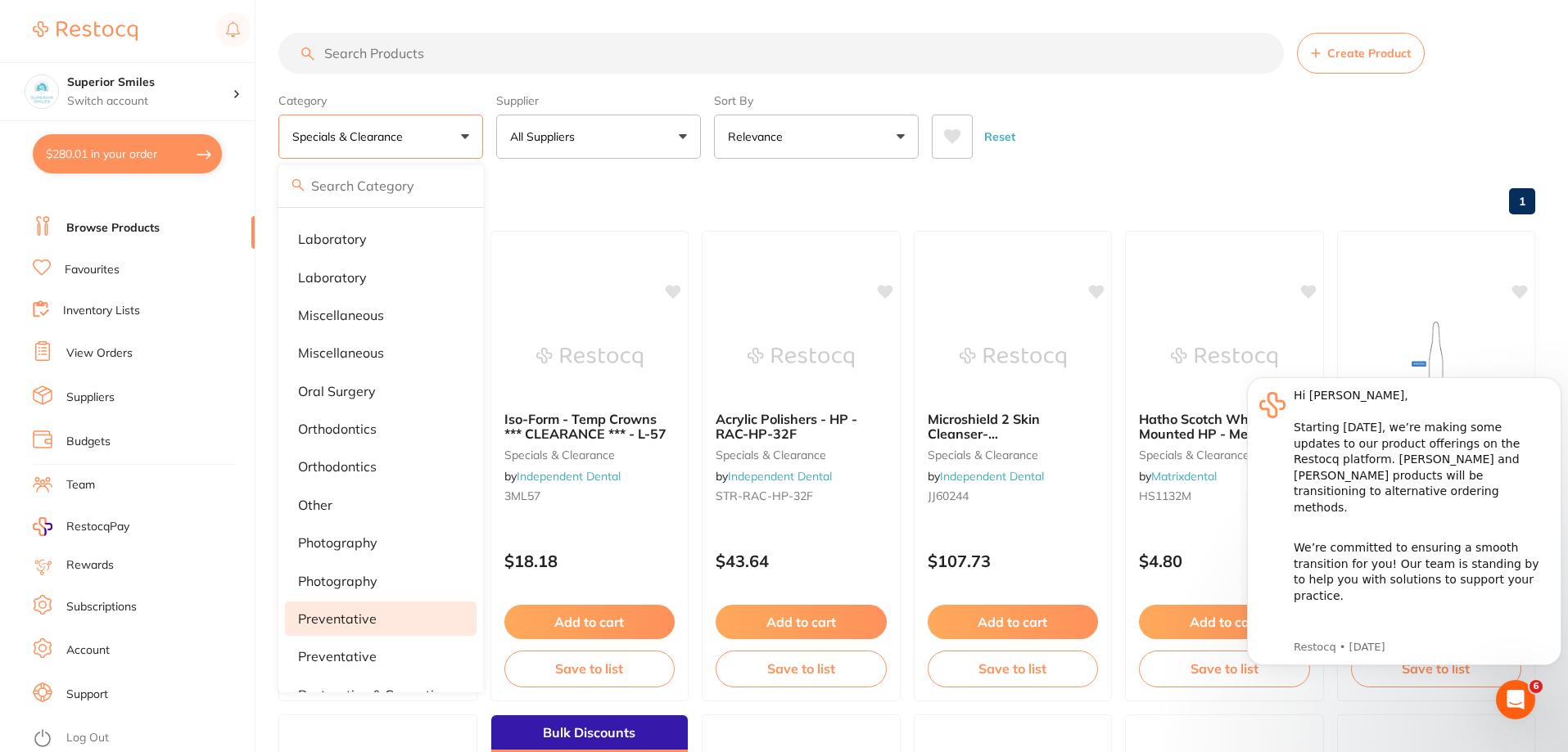
scroll to position [1031, 0]
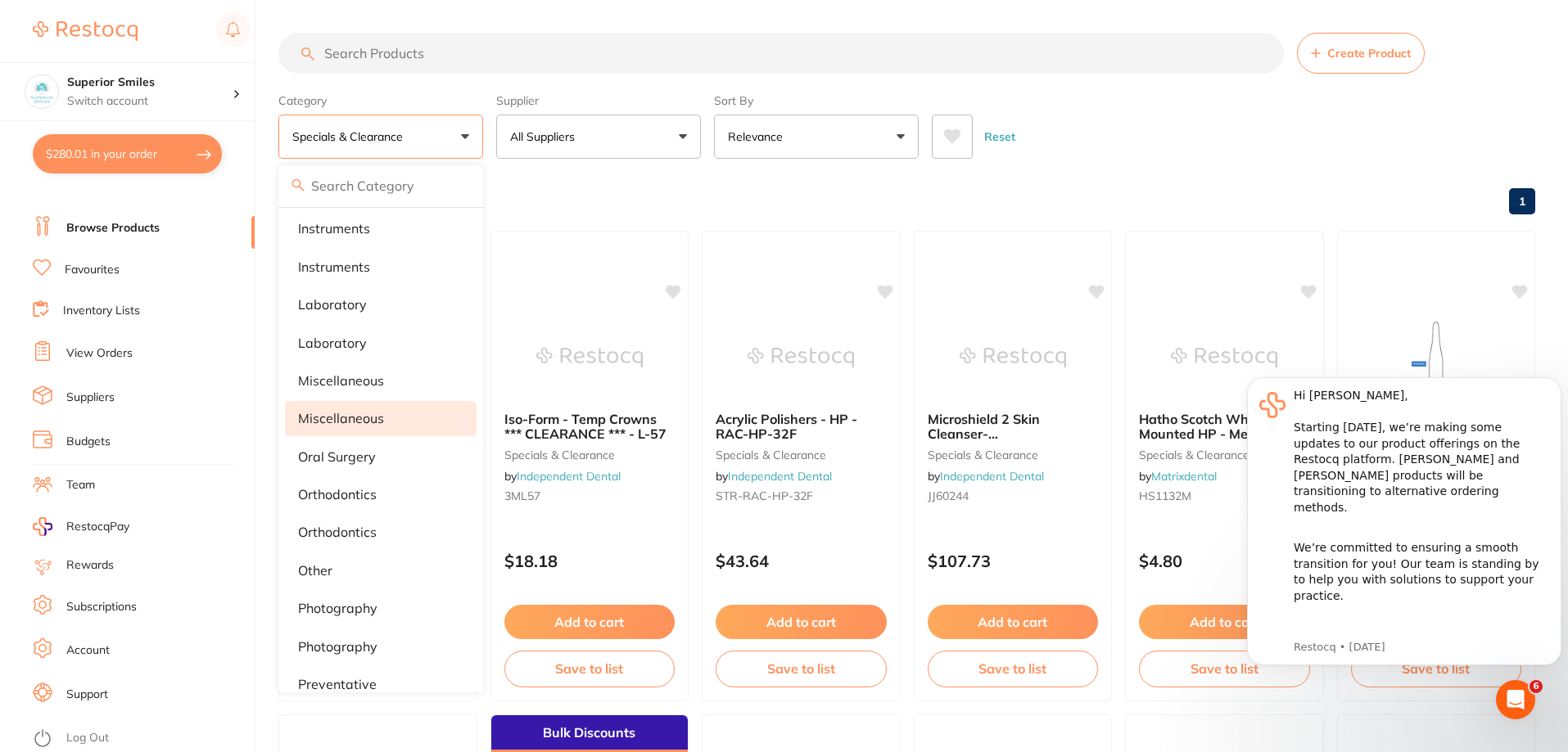
click at [348, 425] on p "Miscellaneous" at bounding box center [341, 417] width 86 height 15
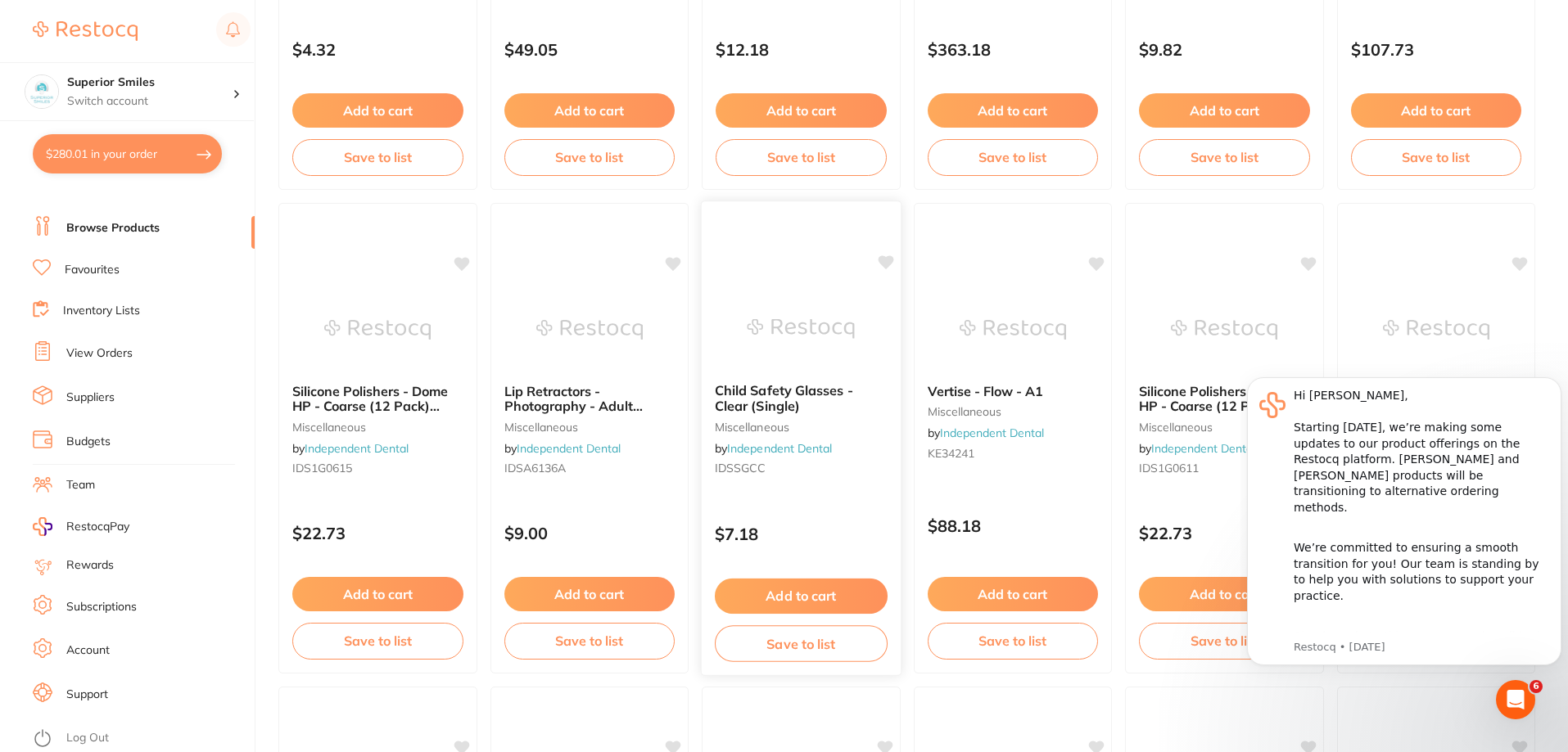
scroll to position [2455, 0]
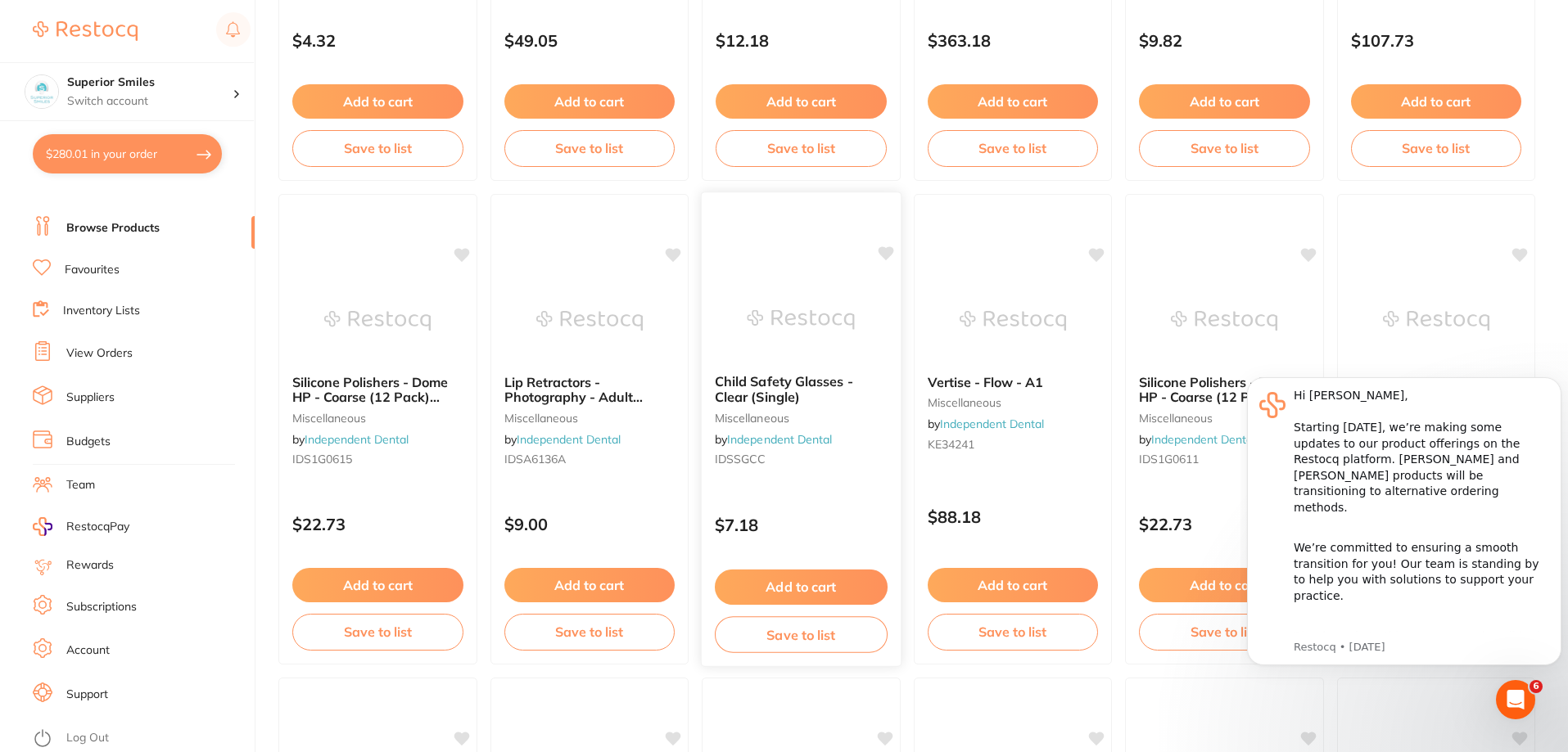
click at [785, 392] on span "Child Safety Glasses - Clear (Single)" at bounding box center [784, 388] width 139 height 32
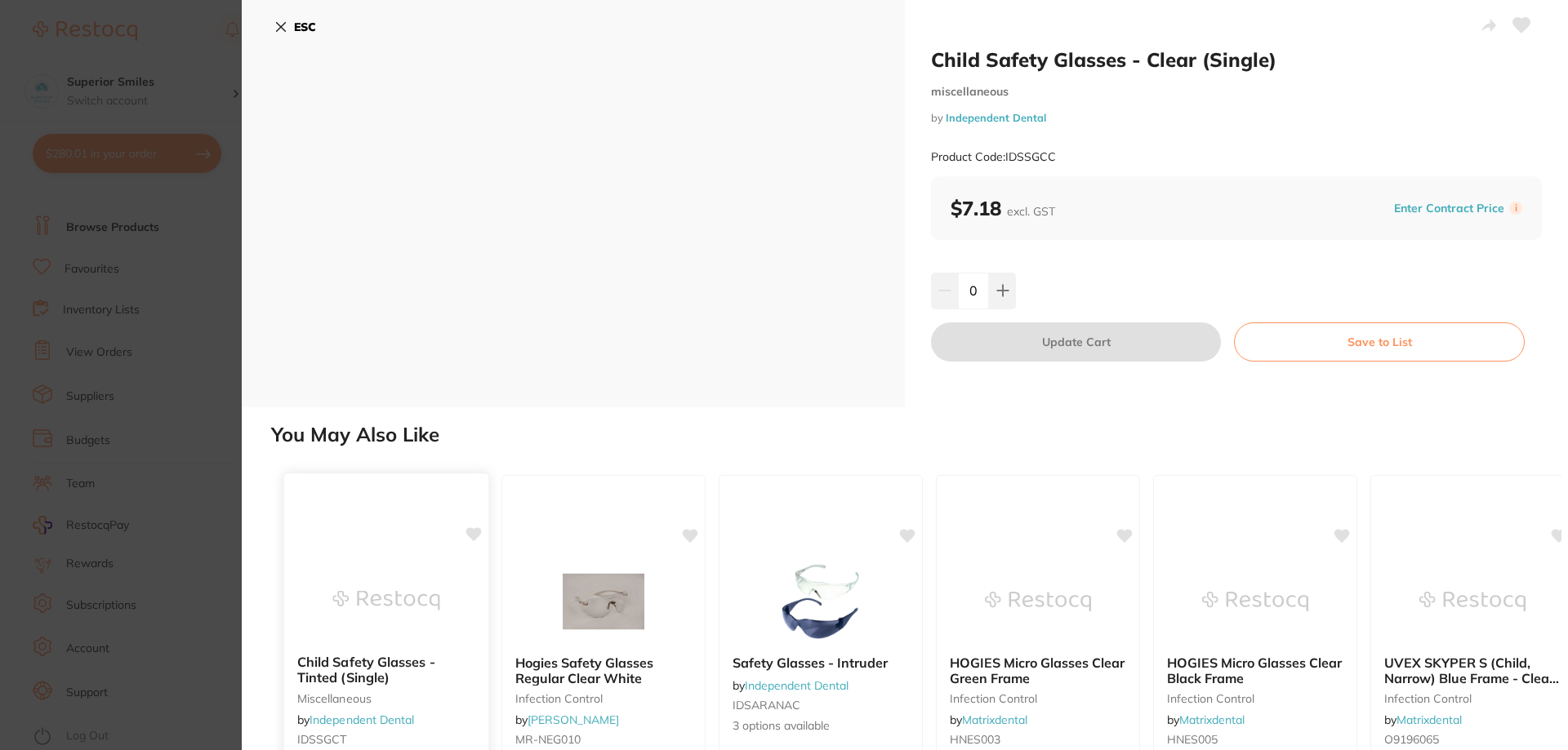
click at [376, 699] on small "miscellaneous" at bounding box center [386, 698] width 178 height 13
